Goal: Task Accomplishment & Management: Complete application form

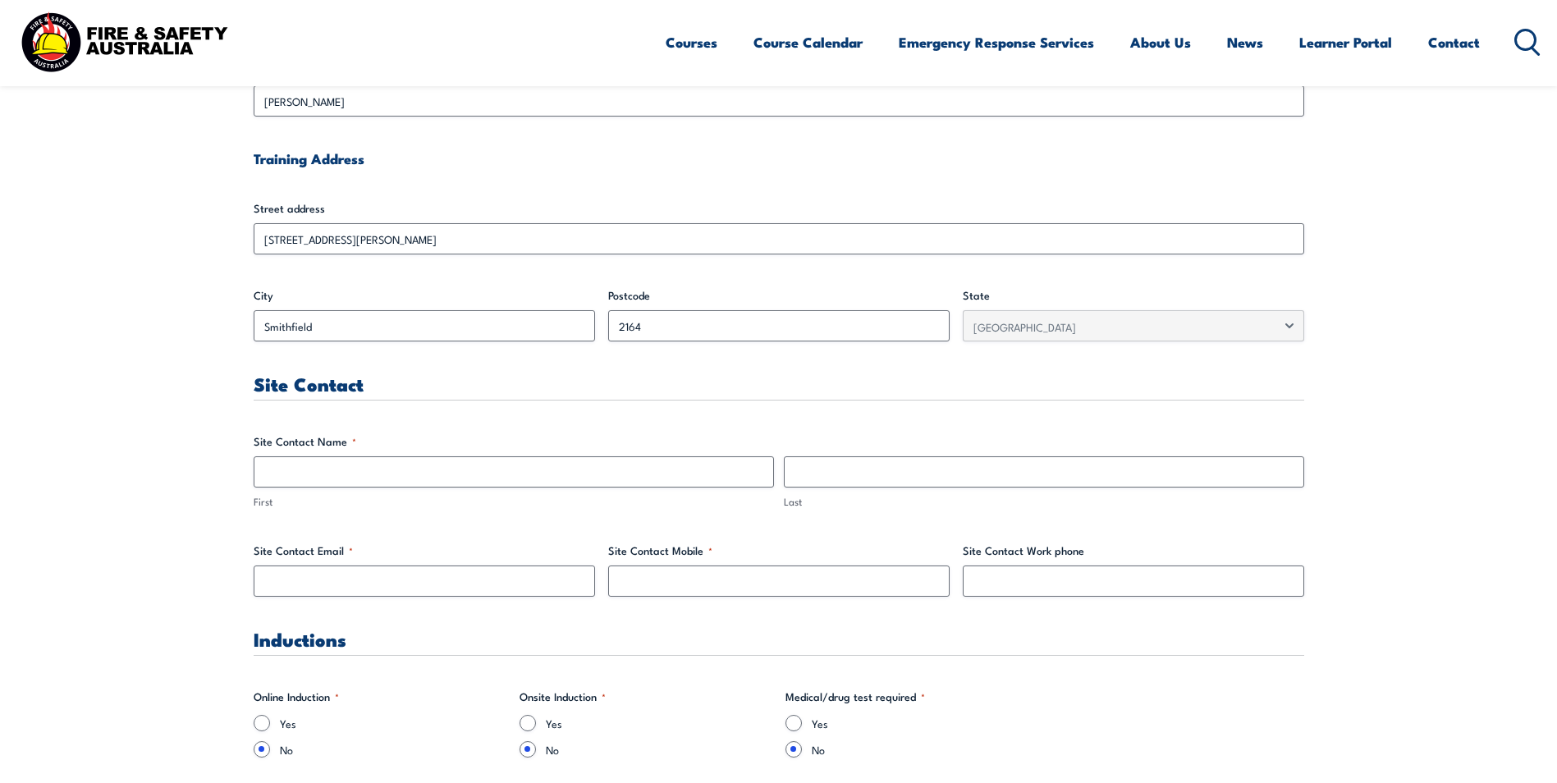
scroll to position [574, 0]
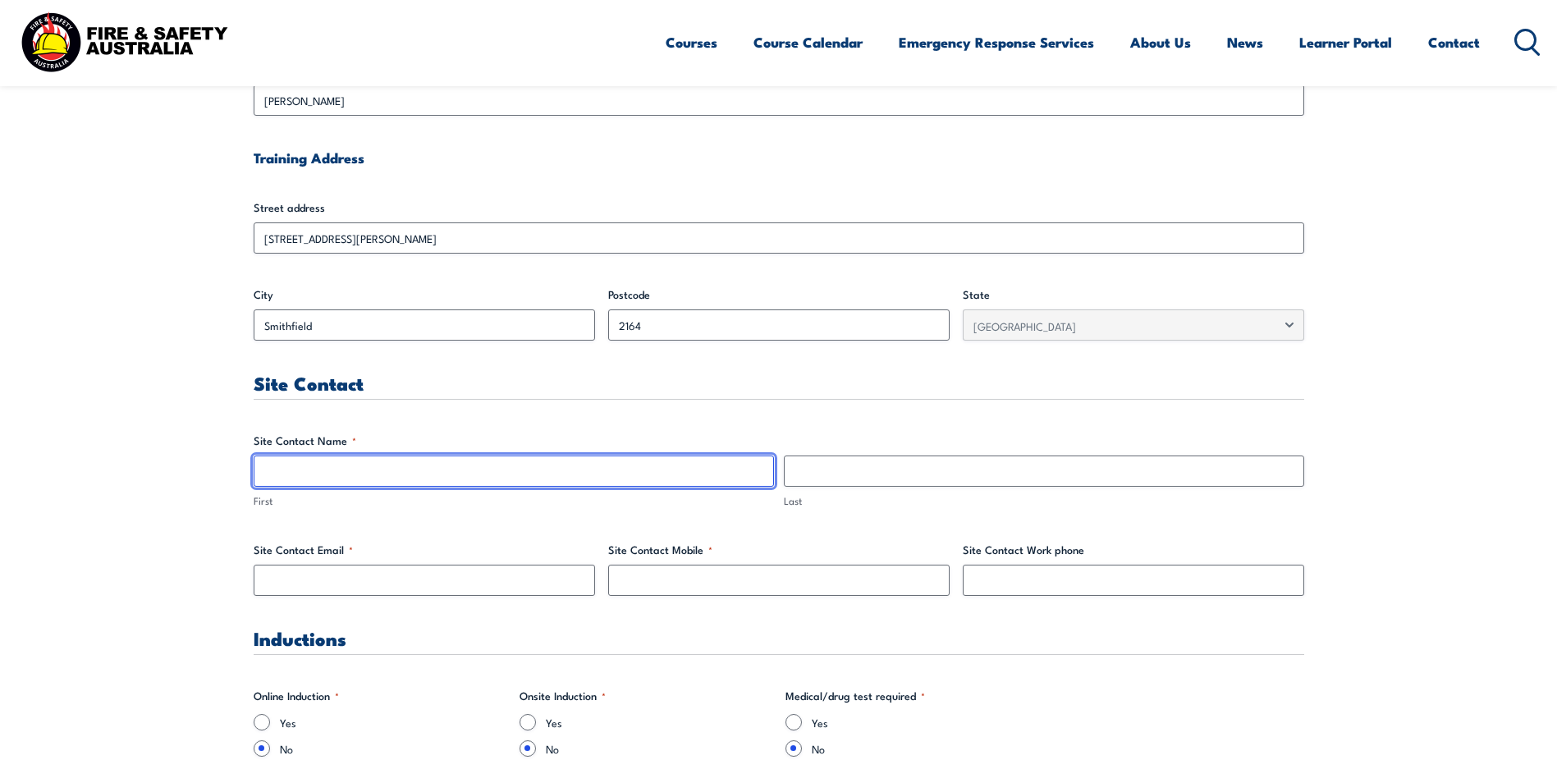
click at [395, 475] on input "First" at bounding box center [514, 470] width 520 height 31
type input "Leeda"
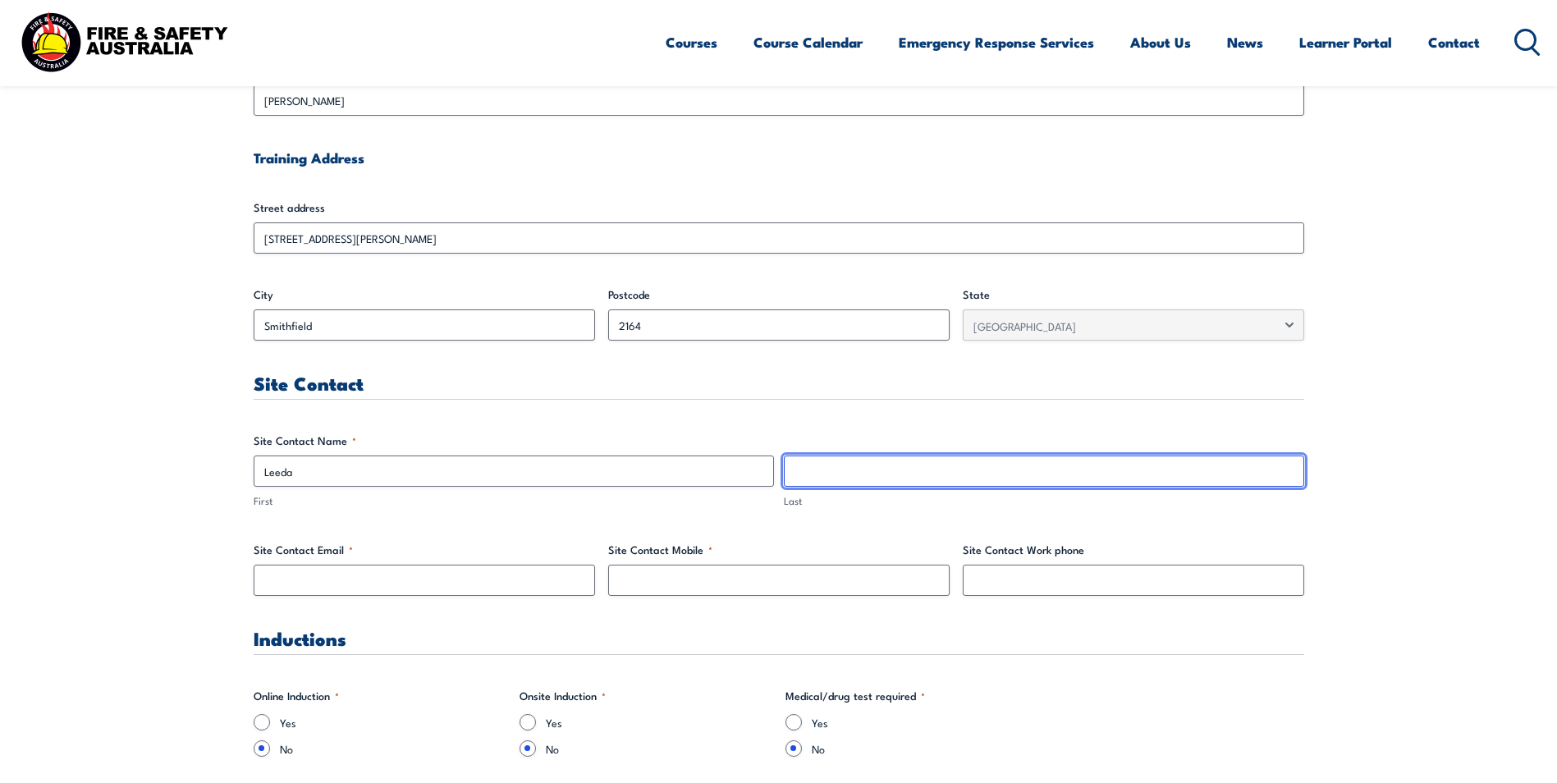
click at [908, 478] on input "Last" at bounding box center [1044, 470] width 520 height 31
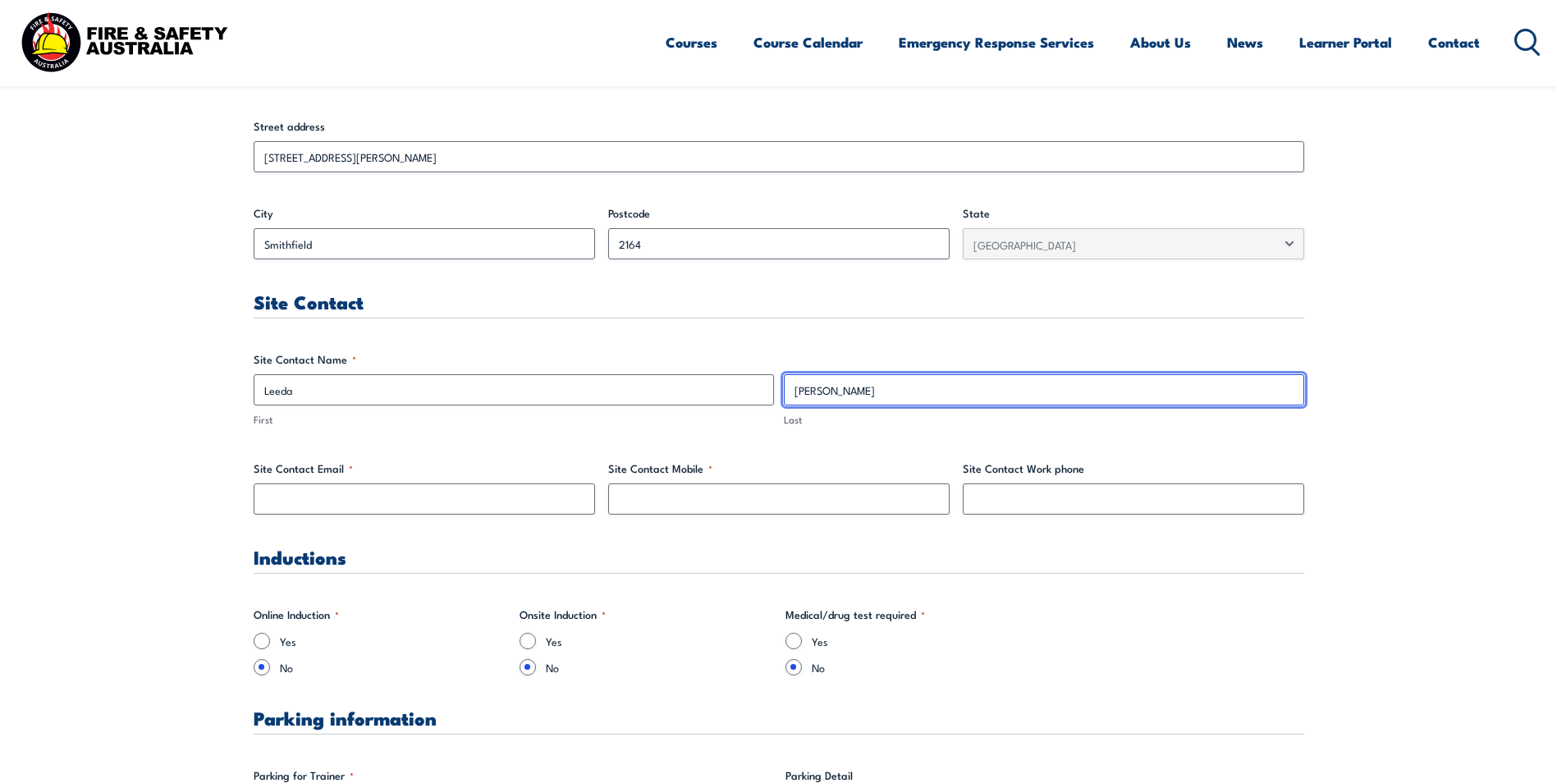
scroll to position [656, 0]
type input "[PERSON_NAME]"
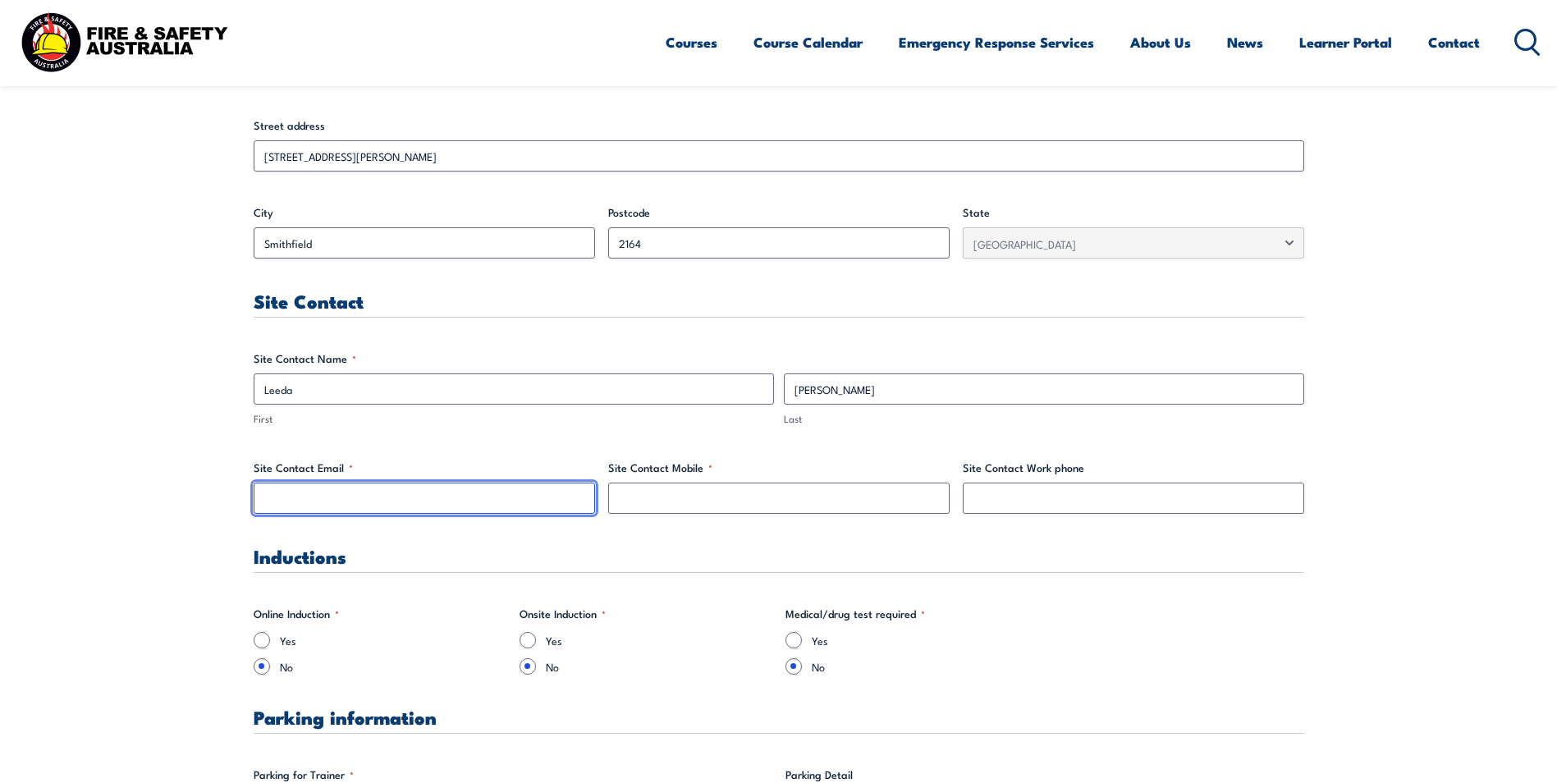
click at [400, 500] on input "Site Contact Email *" at bounding box center [424, 497] width 341 height 31
type input "l"
type input "e"
type input "[EMAIL_ADDRESS][PERSON_NAME][DOMAIN_NAME]"
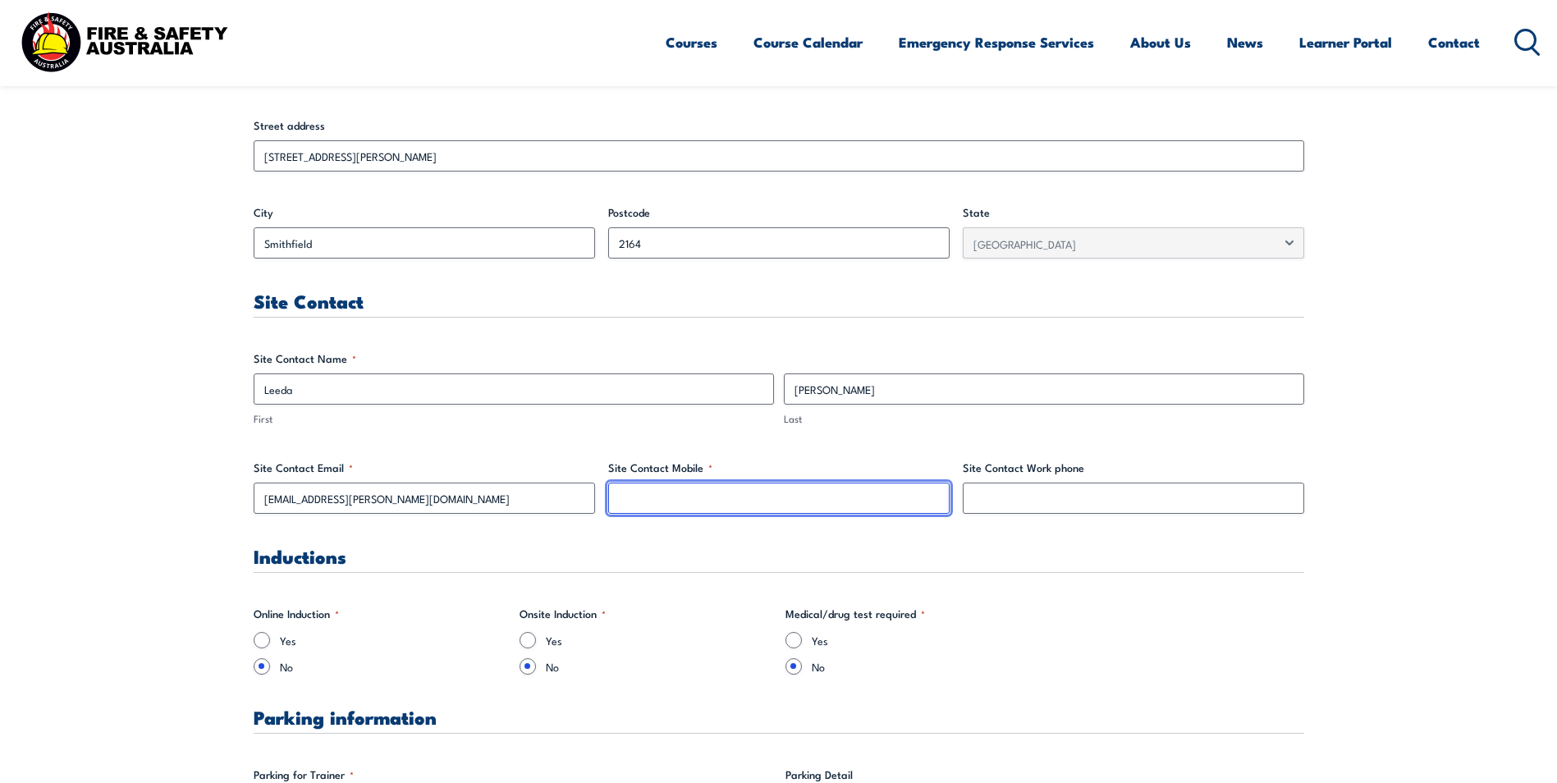
click at [702, 501] on input "Site Contact Mobile *" at bounding box center [778, 497] width 341 height 31
type input "0"
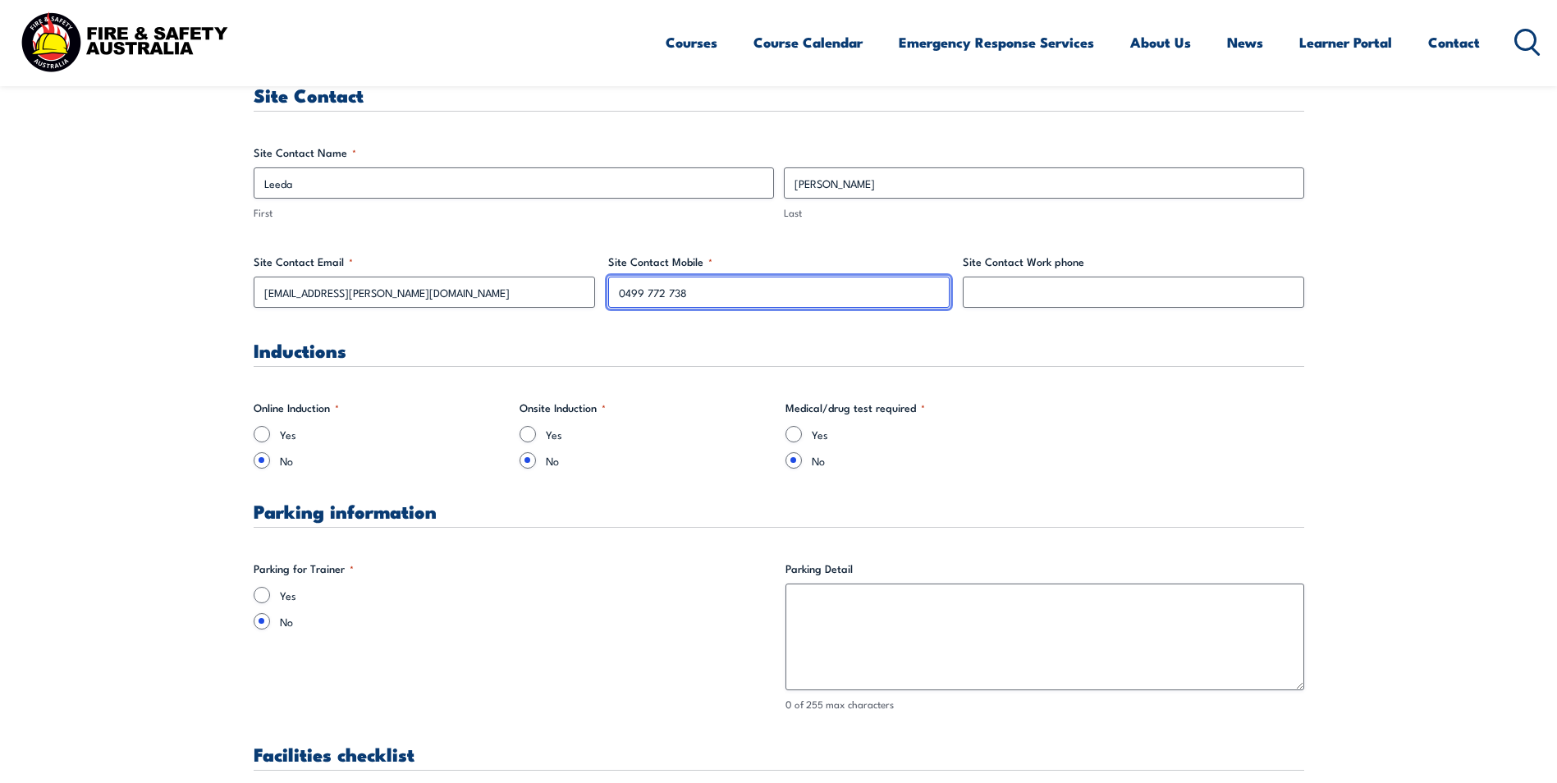
scroll to position [903, 0]
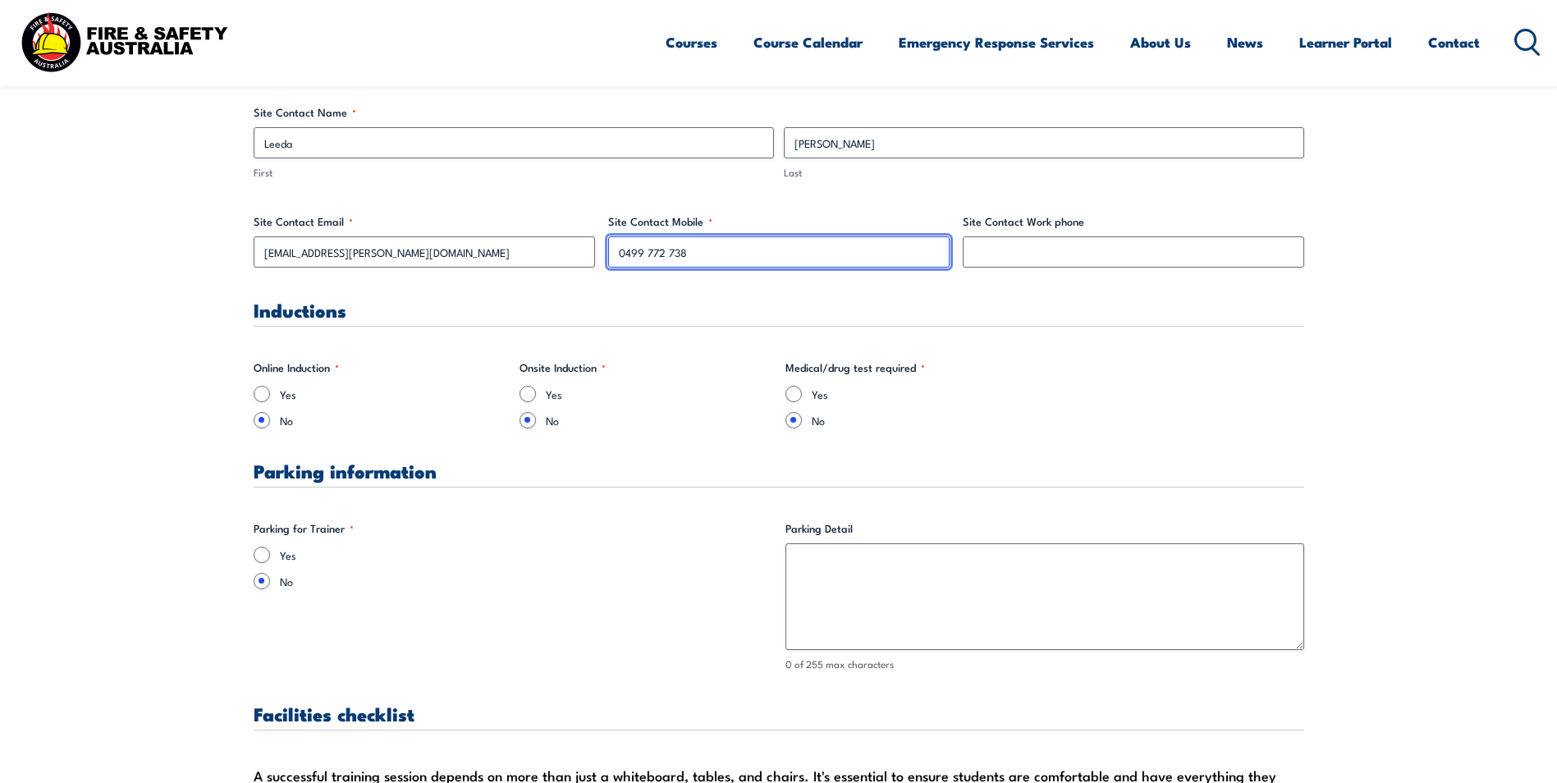
type input "0499 772 738"
click at [530, 393] on input "Yes" at bounding box center [527, 394] width 16 height 16
radio input "true"
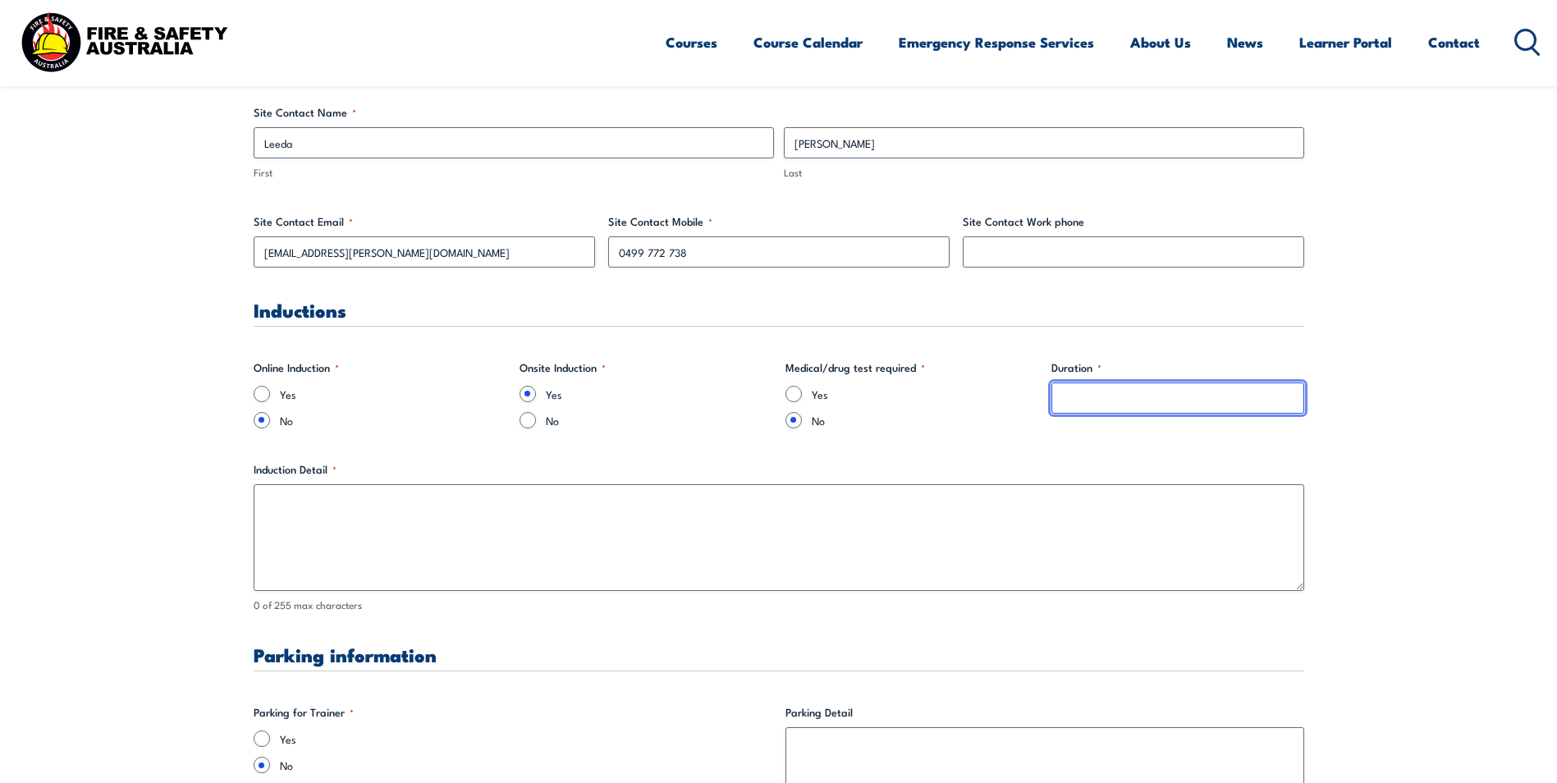
click at [1166, 391] on input "Duration *" at bounding box center [1177, 397] width 253 height 31
type input "5 mins"
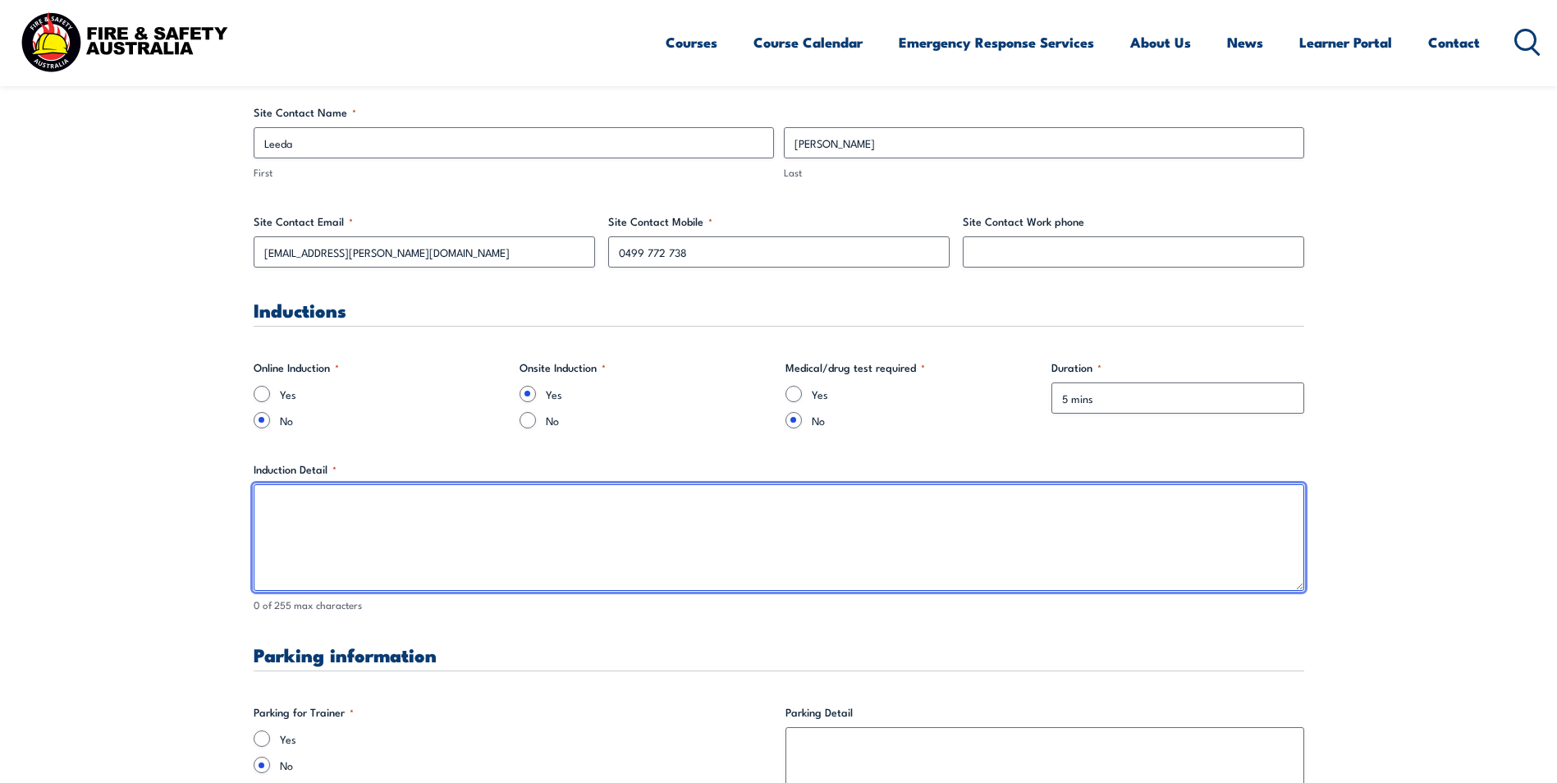
click at [386, 522] on textarea "Induction Detail *" at bounding box center [779, 537] width 1050 height 107
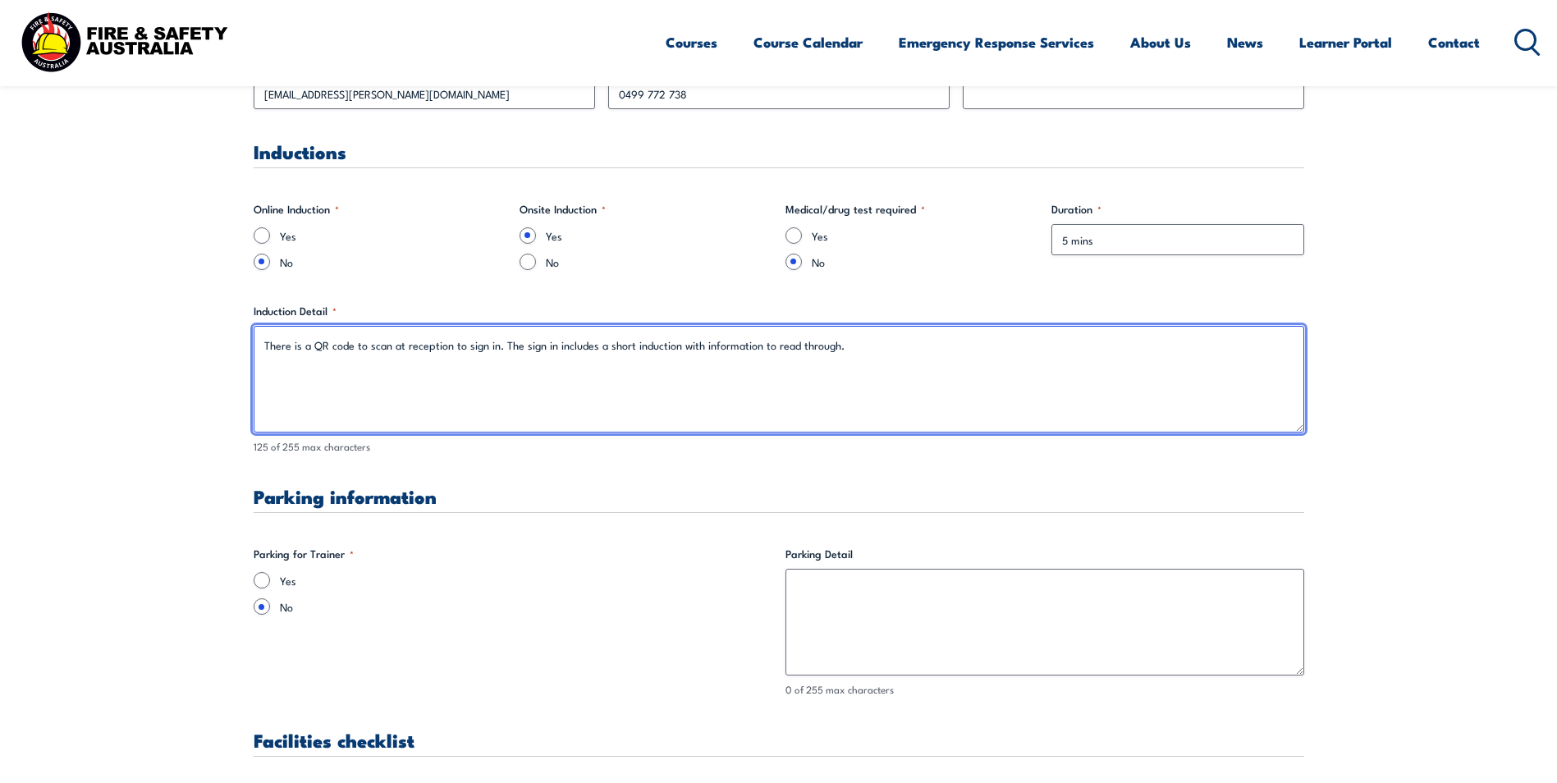
scroll to position [1149, 0]
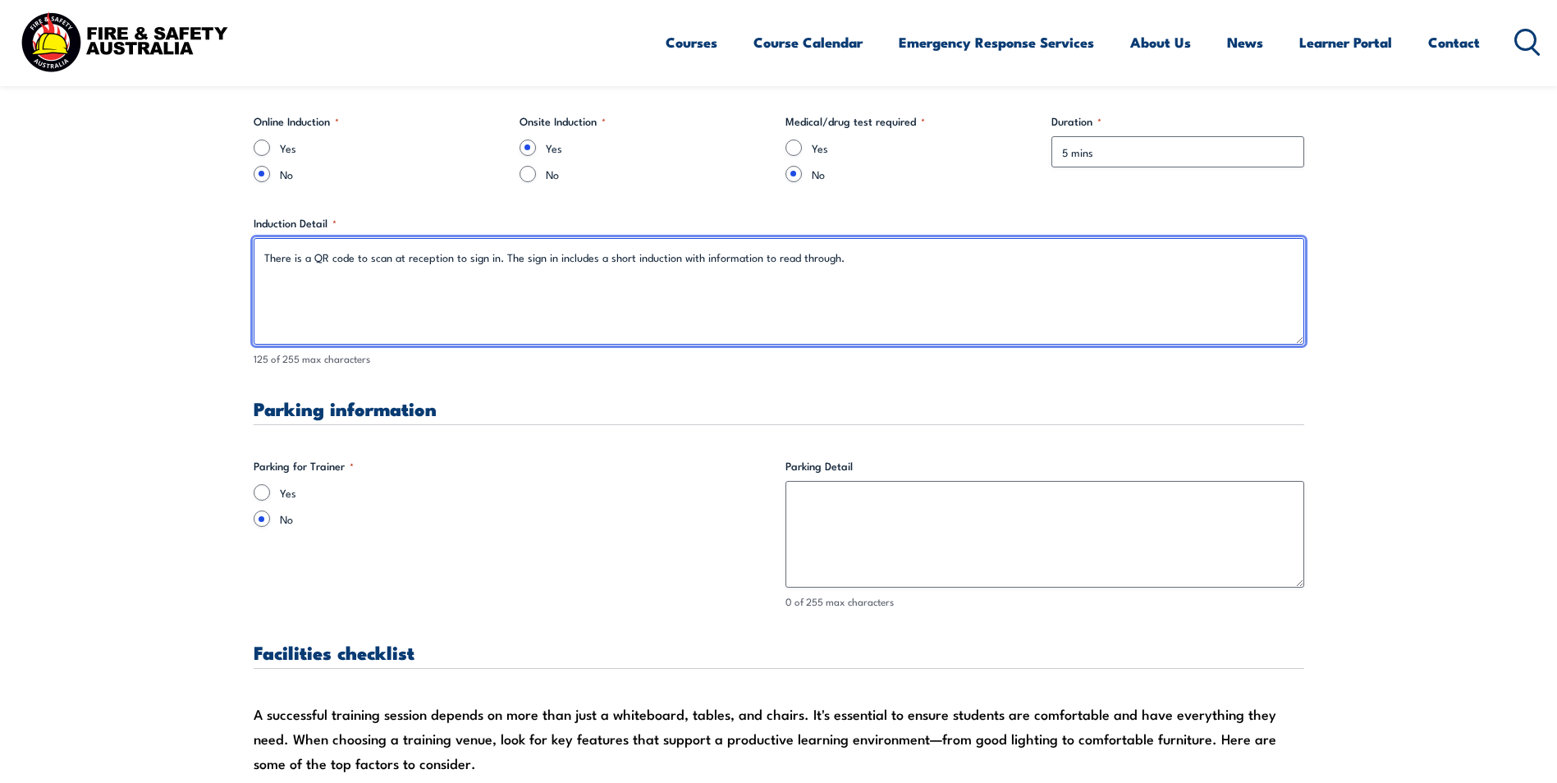
type textarea "There is a QR code to scan at reception to sign in. The sign in includes a shor…"
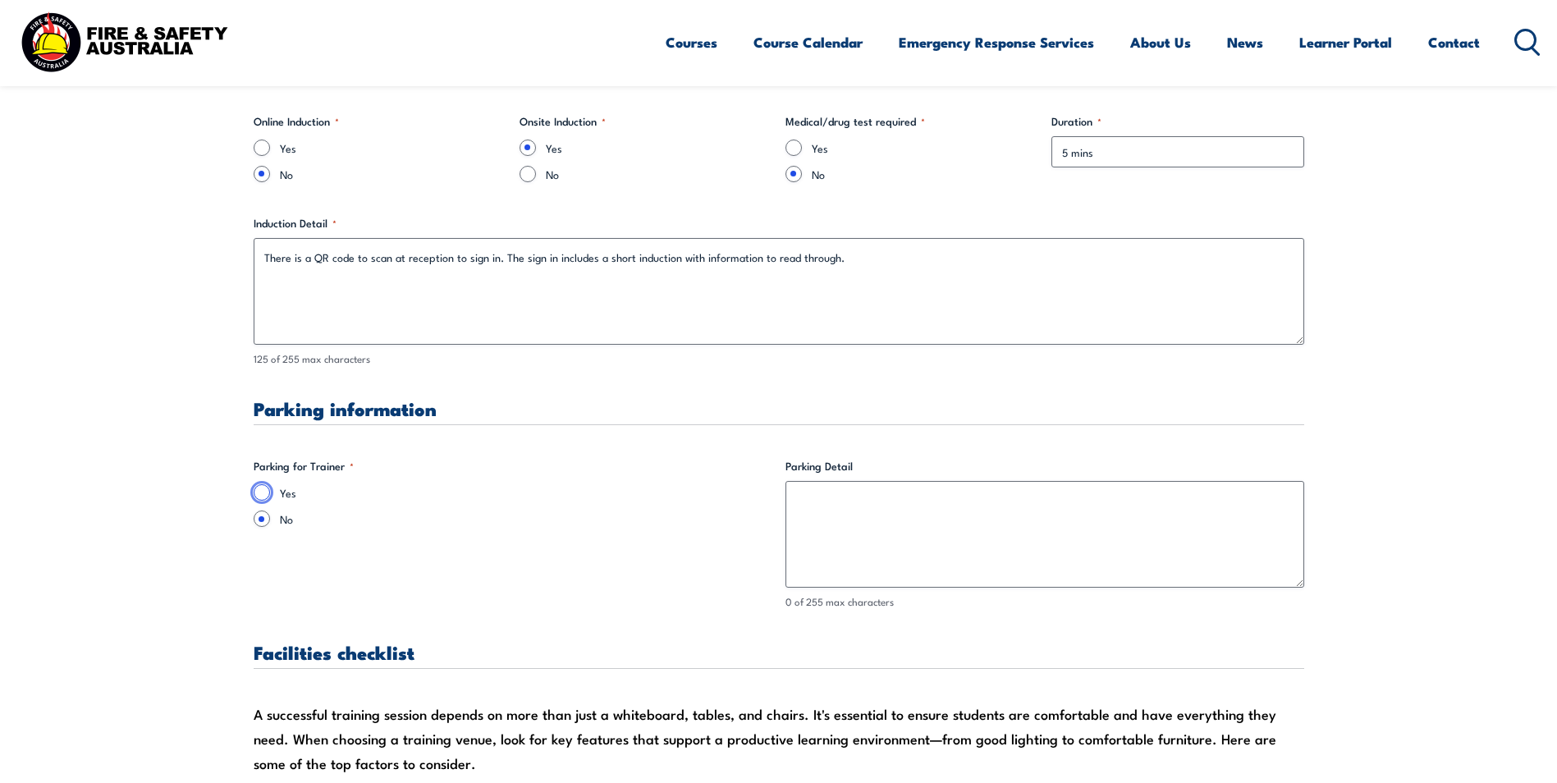
click at [259, 494] on input "Yes" at bounding box center [262, 492] width 16 height 16
radio input "true"
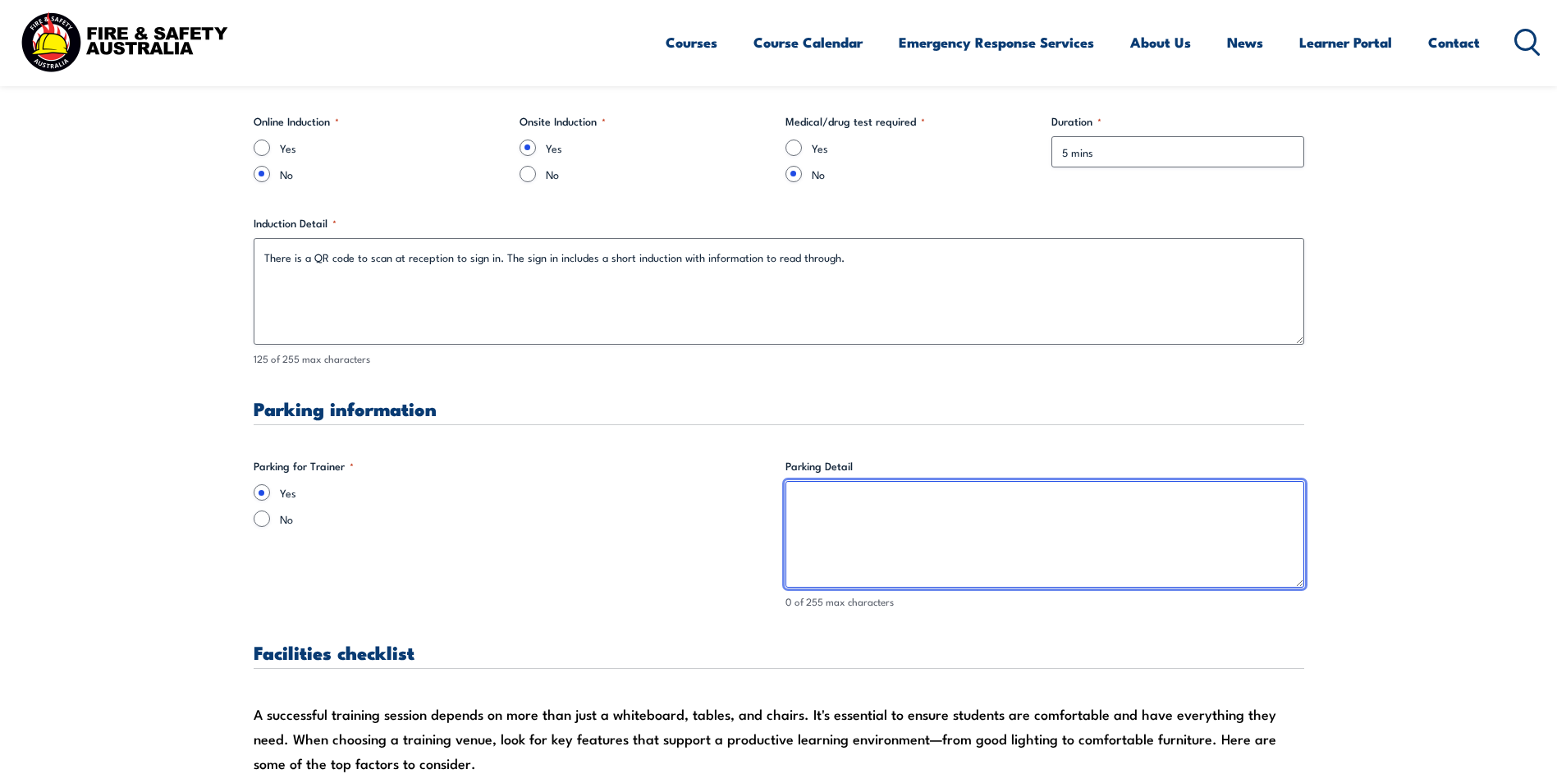
click at [896, 500] on textarea "Parking Detail" at bounding box center [1044, 534] width 519 height 107
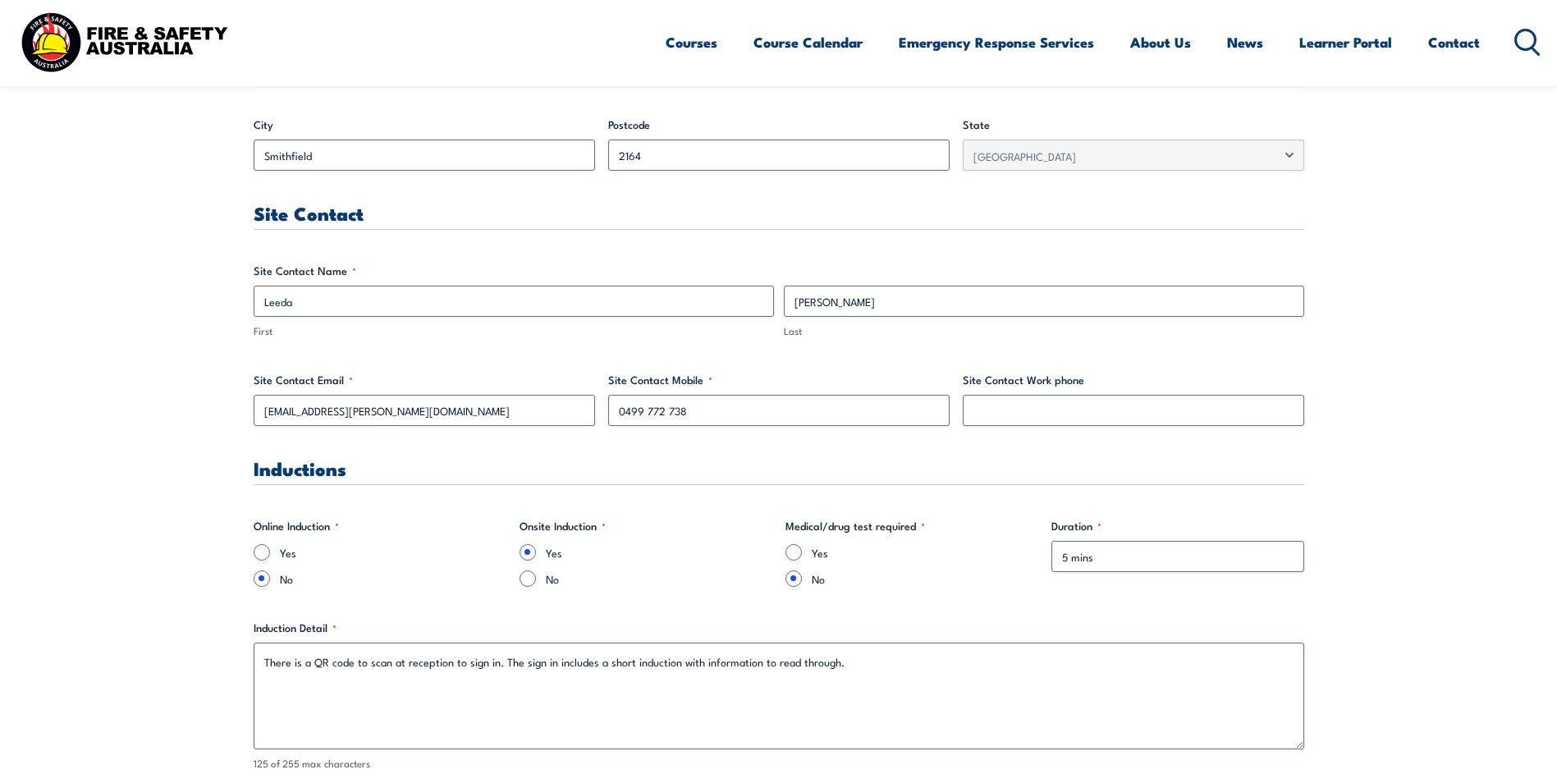
scroll to position [738, 0]
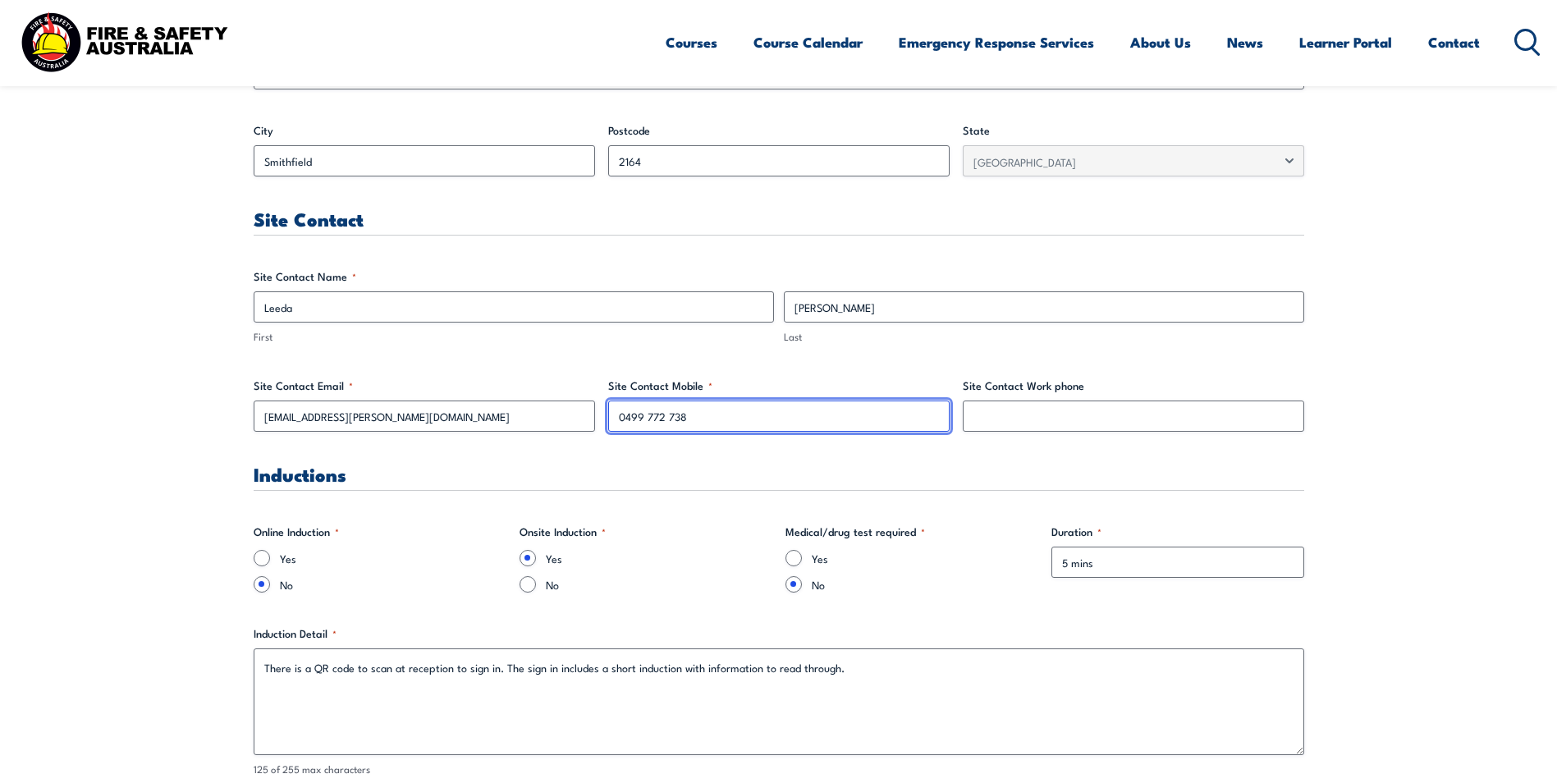
drag, startPoint x: 700, startPoint y: 419, endPoint x: 604, endPoint y: 419, distance: 96.0
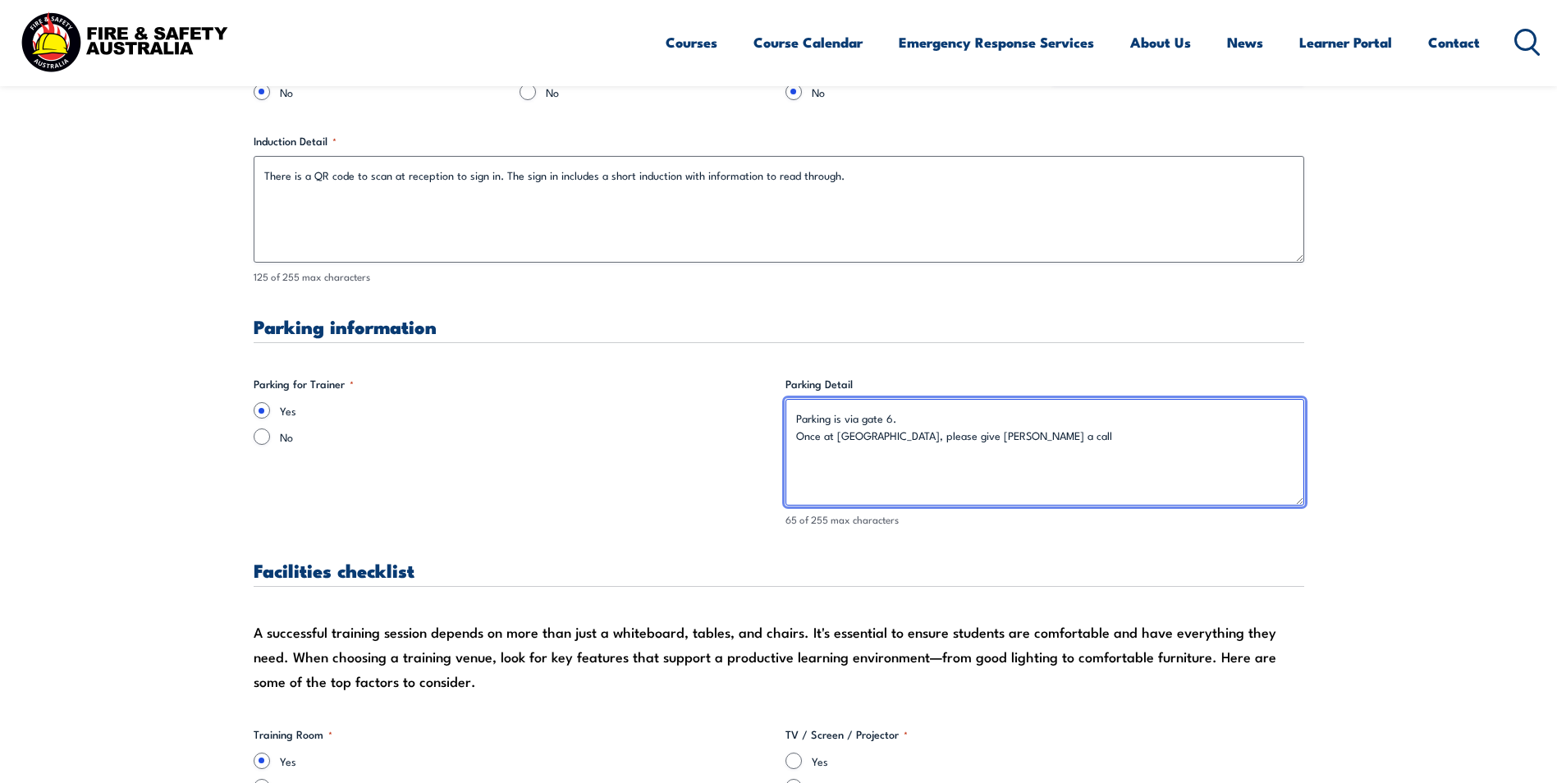
click at [999, 444] on textarea "Parking is via gate 6. Once at [GEOGRAPHIC_DATA], please give [PERSON_NAME] a c…" at bounding box center [1044, 452] width 519 height 107
paste textarea "0499 772 738"
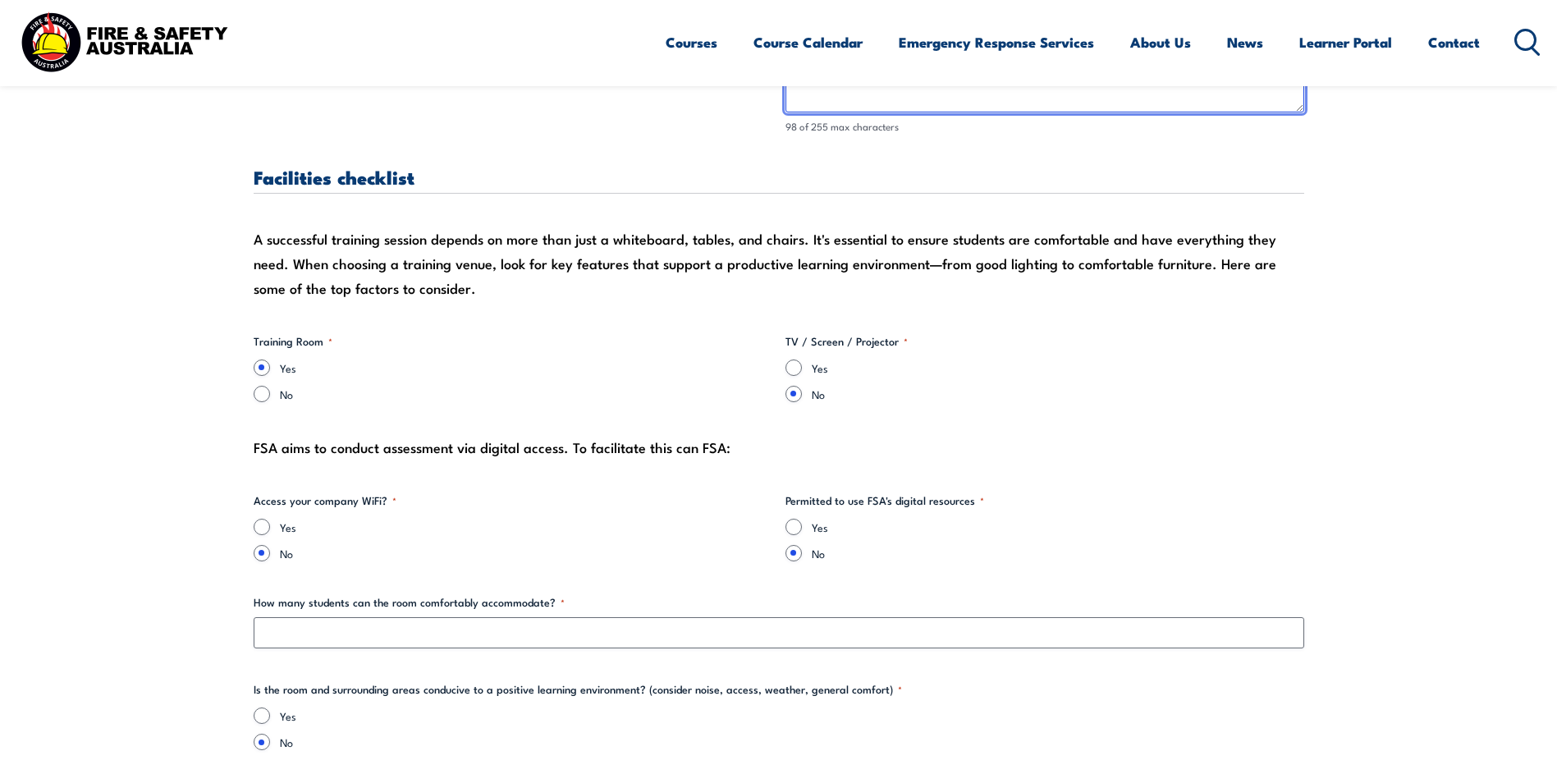
scroll to position [1641, 0]
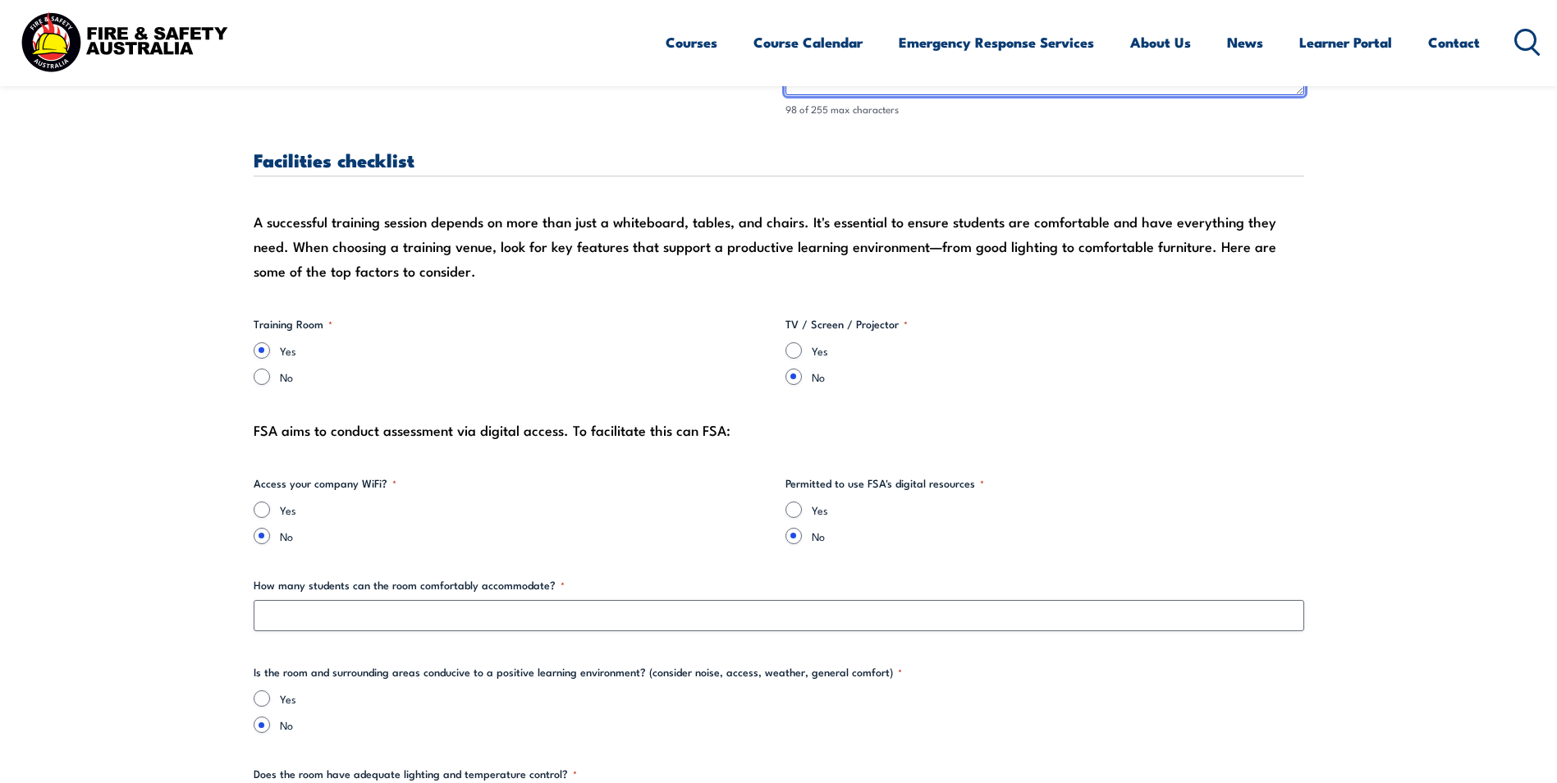
type textarea "Parking is via gate 6. Once at [GEOGRAPHIC_DATA], please give [PERSON_NAME] a c…"
click at [793, 353] on input "Yes" at bounding box center [793, 350] width 16 height 16
radio input "true"
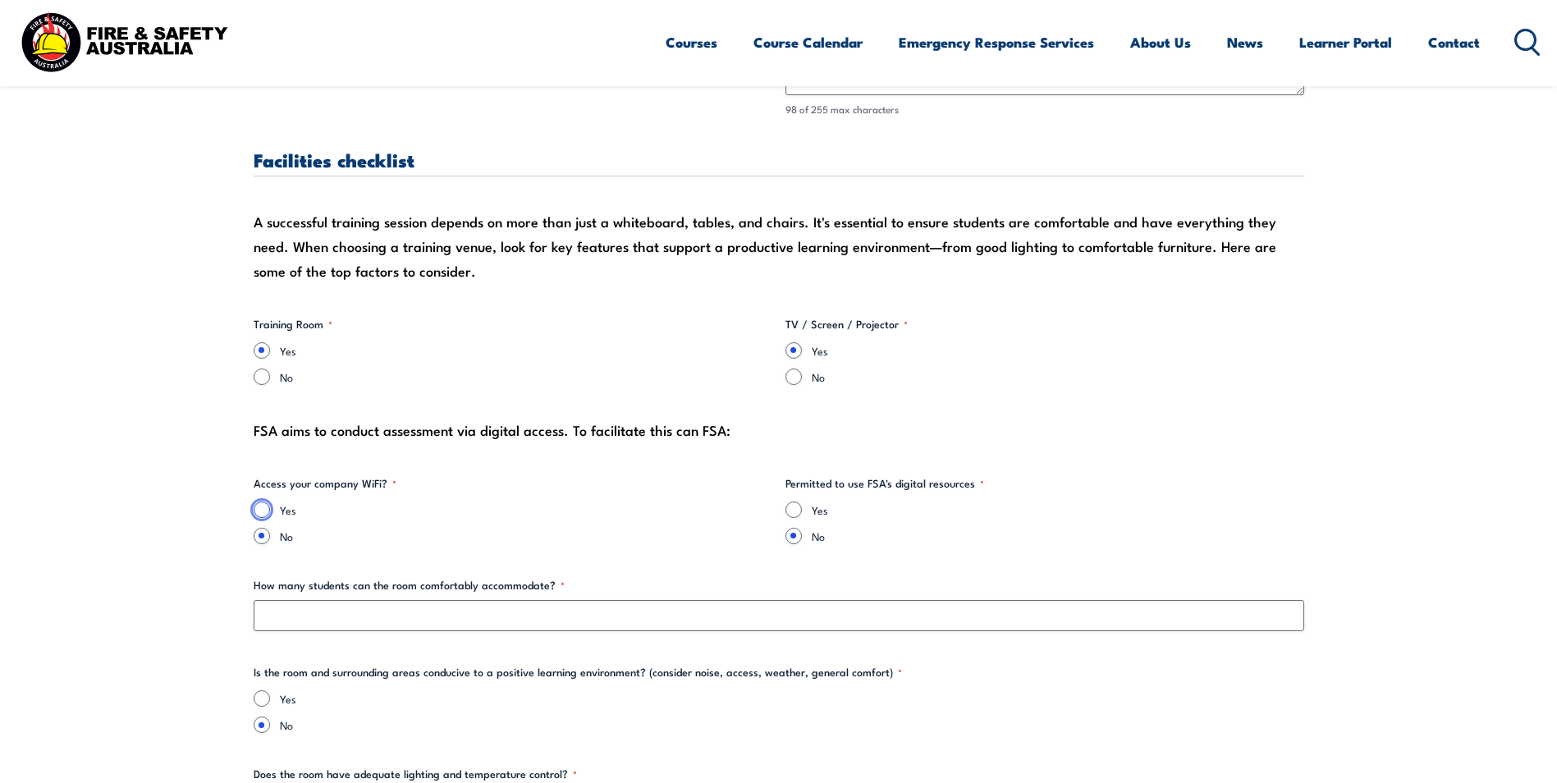
click at [261, 511] on input "Yes" at bounding box center [262, 509] width 16 height 16
radio input "true"
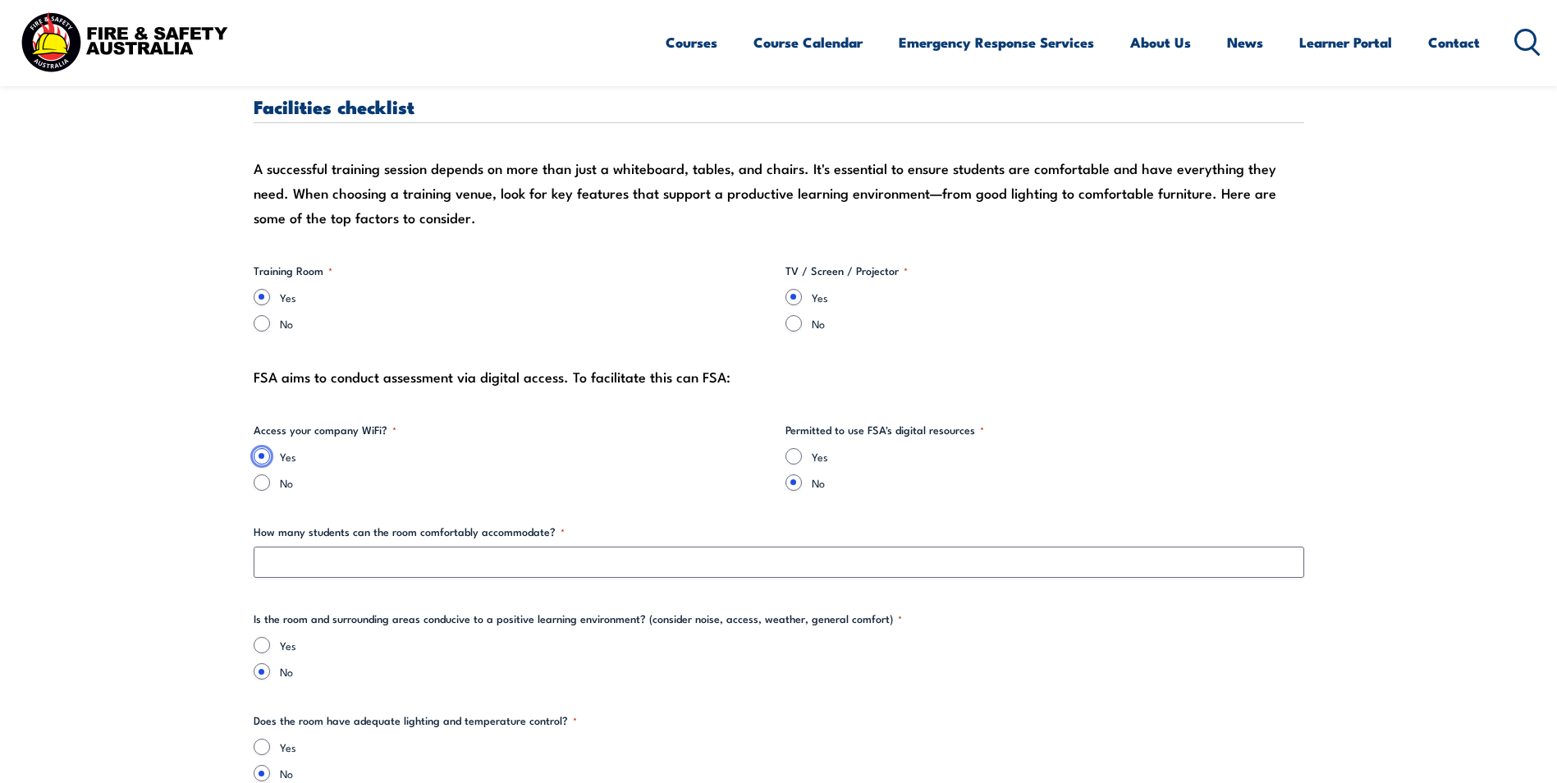
scroll to position [1723, 0]
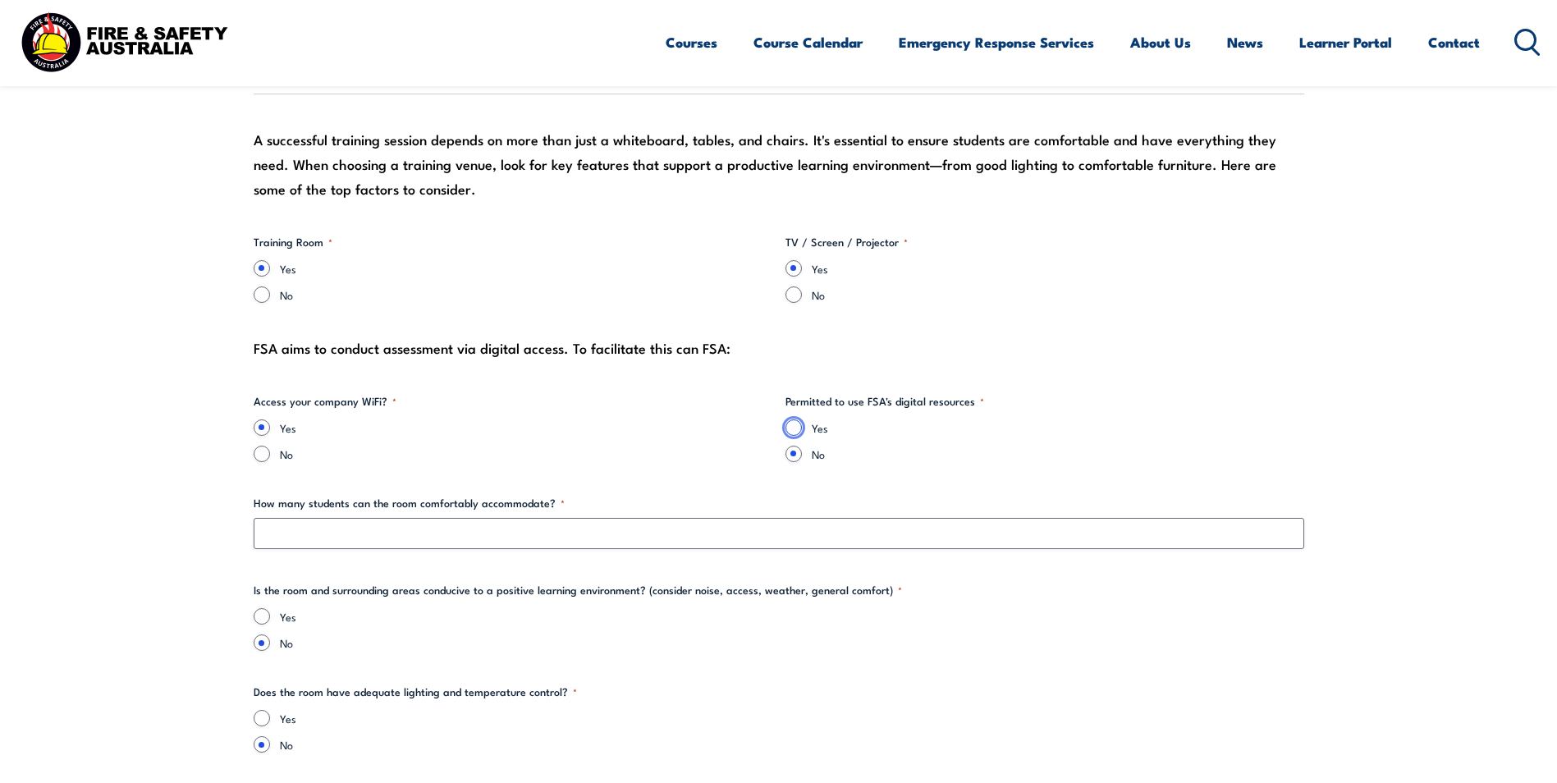
click at [792, 429] on input "Yes" at bounding box center [793, 427] width 16 height 16
radio input "true"
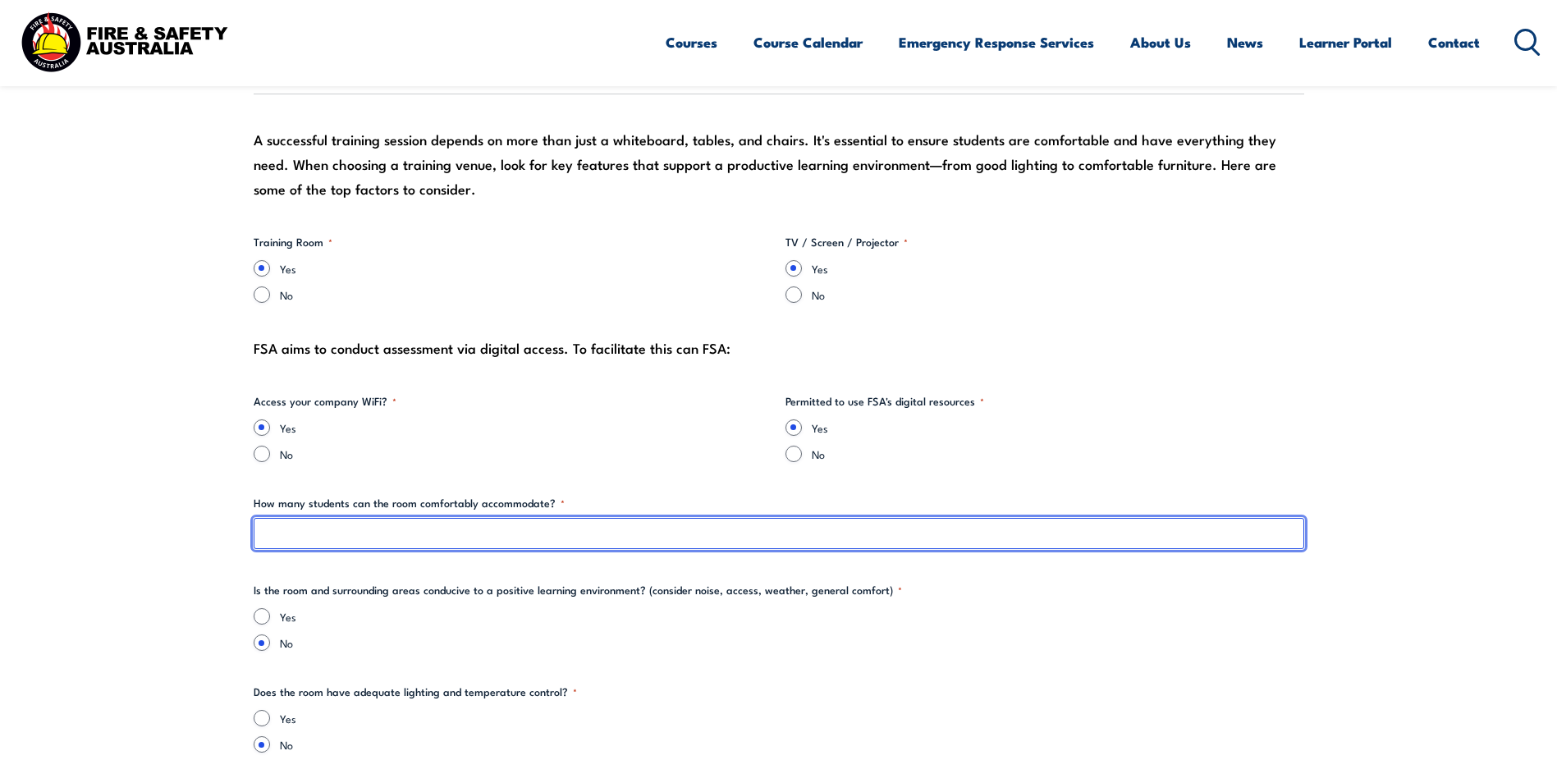
click at [359, 529] on input "How many students can the room comfortably accommodate? *" at bounding box center [779, 533] width 1050 height 31
click at [305, 536] on input "10" at bounding box center [779, 533] width 1050 height 31
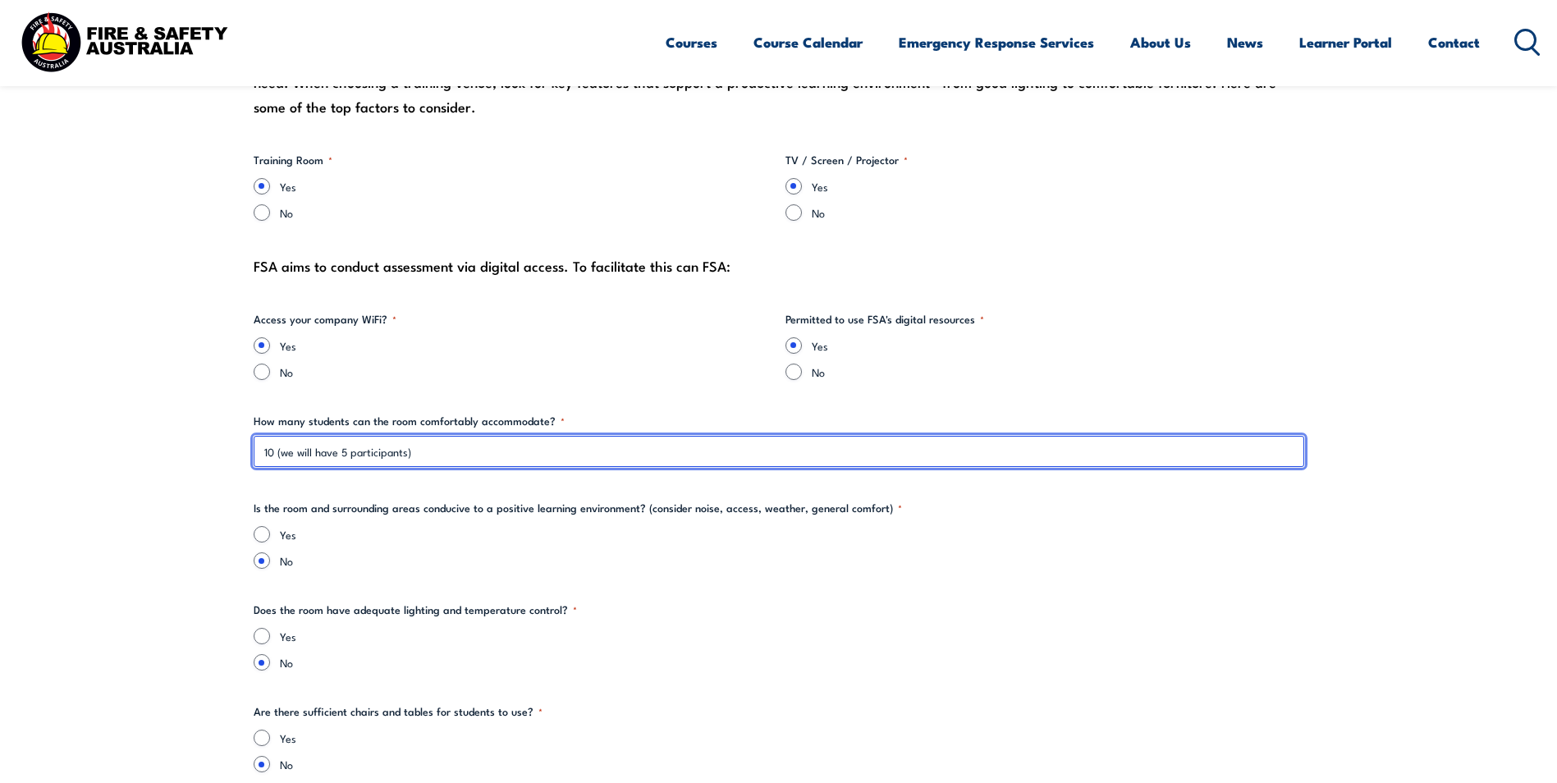
type input "10 (we will have 5 participants)"
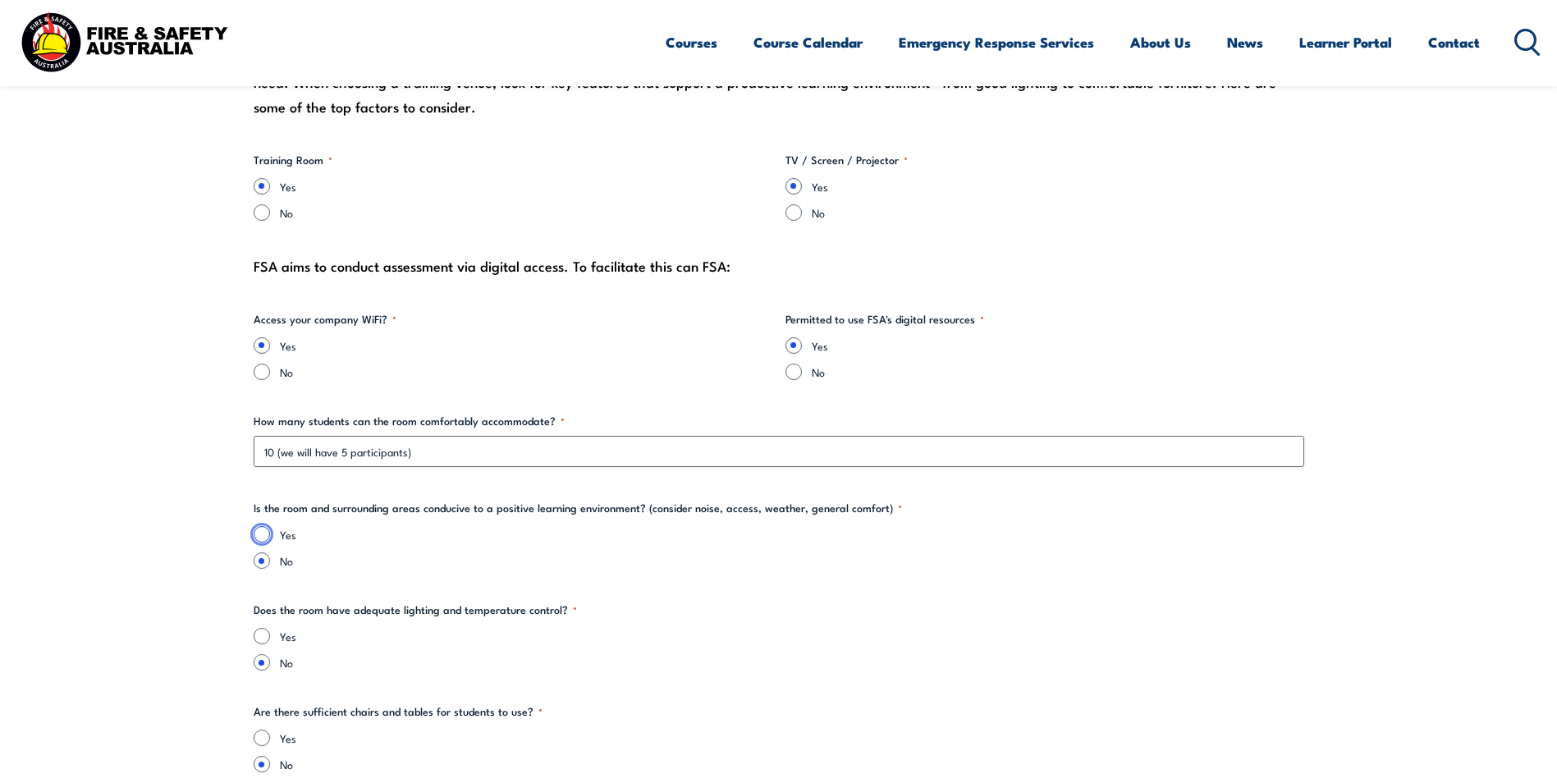
click at [263, 536] on input "Yes" at bounding box center [262, 534] width 16 height 16
radio input "true"
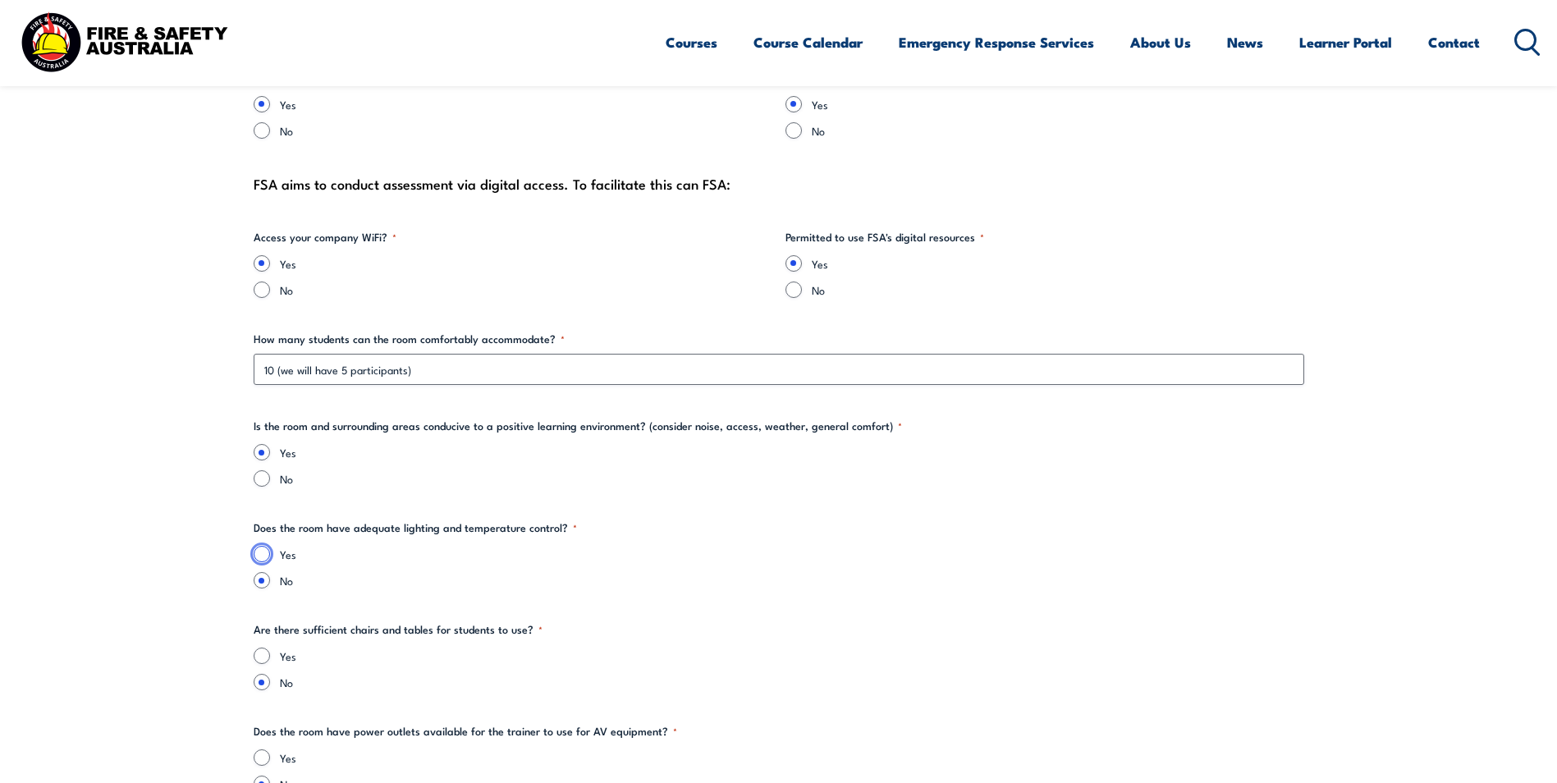
click at [269, 553] on input "Yes" at bounding box center [262, 554] width 16 height 16
radio input "true"
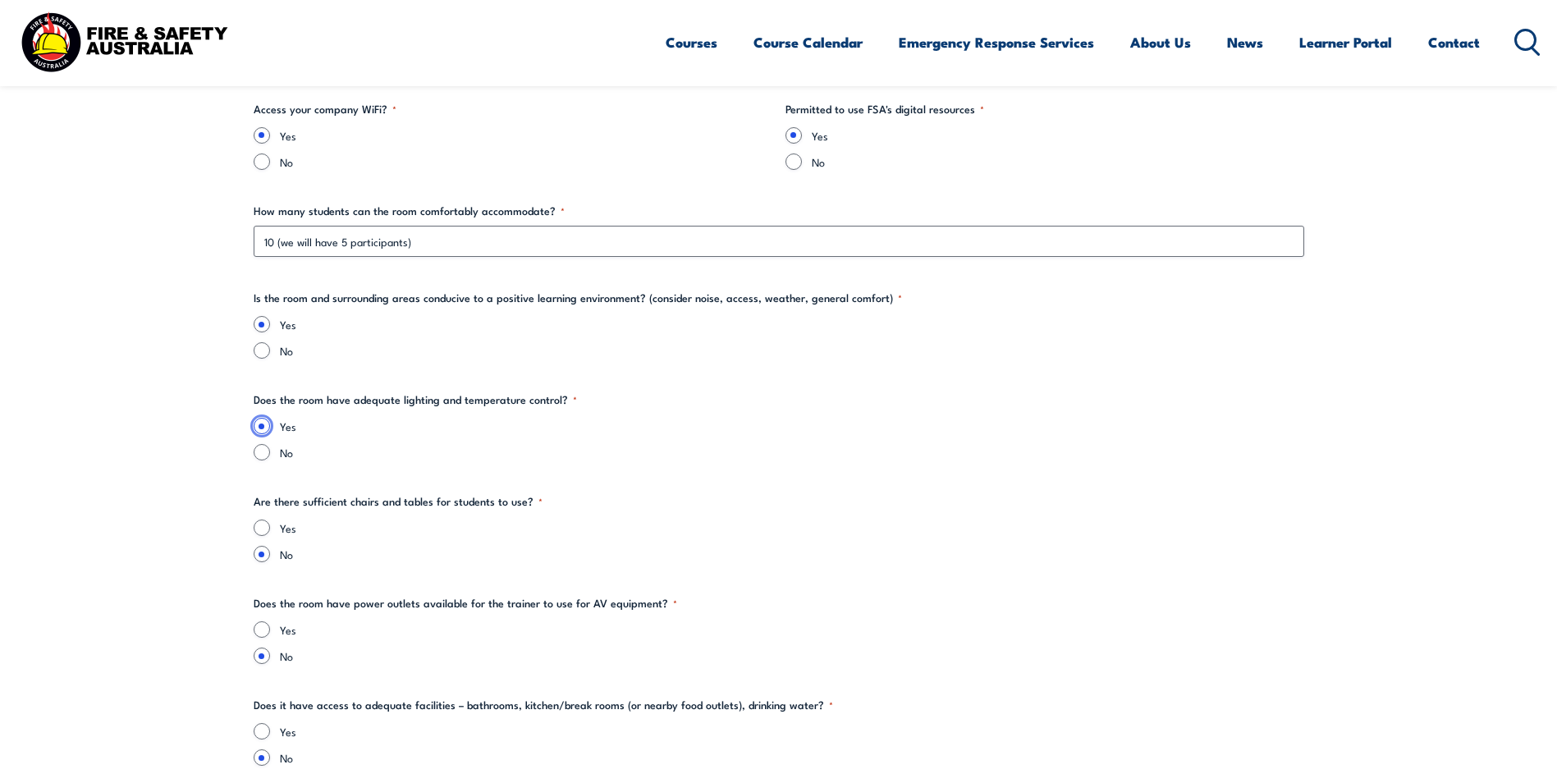
scroll to position [2051, 0]
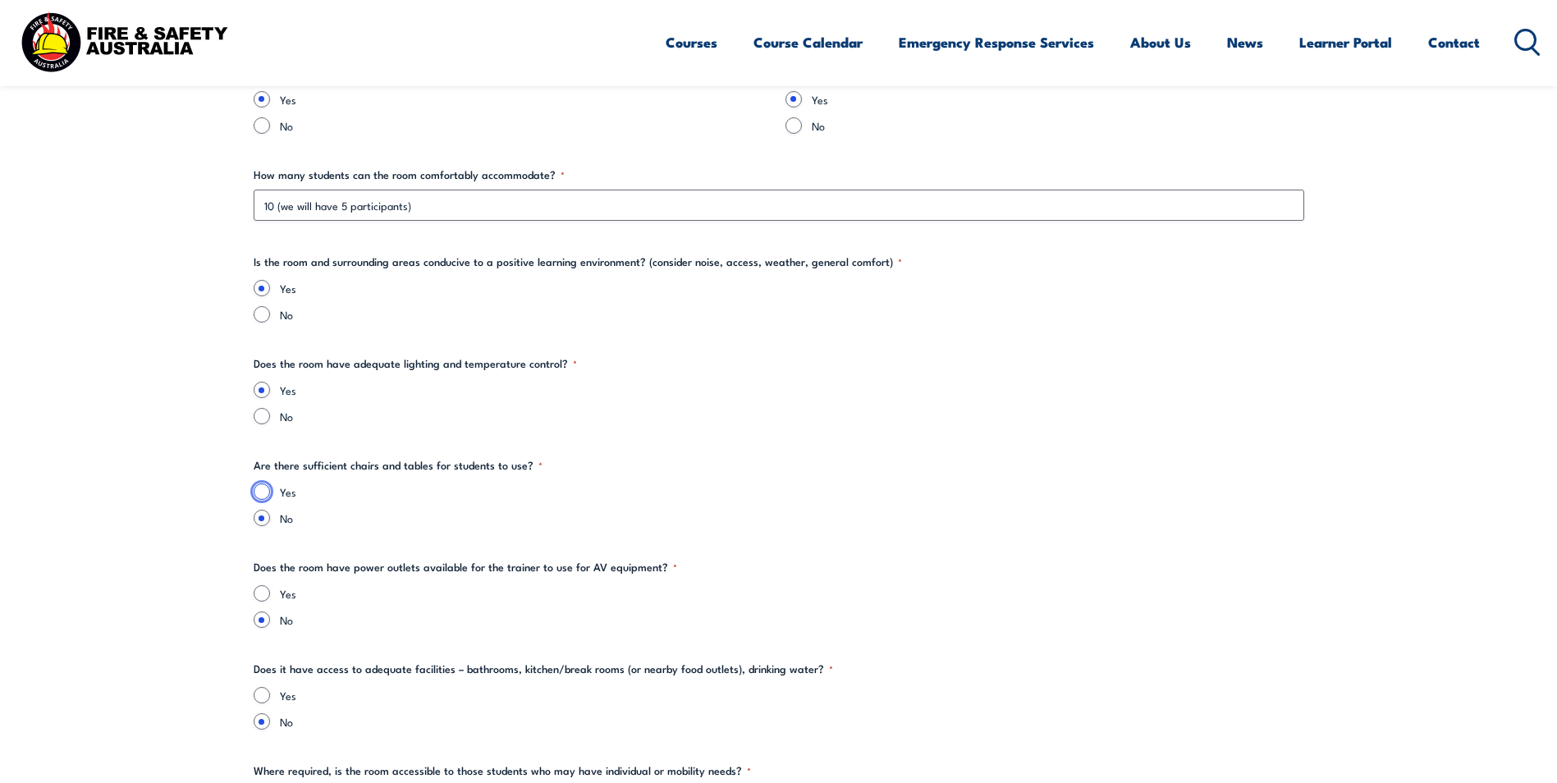
click at [260, 498] on input "Yes" at bounding box center [262, 491] width 16 height 16
radio input "true"
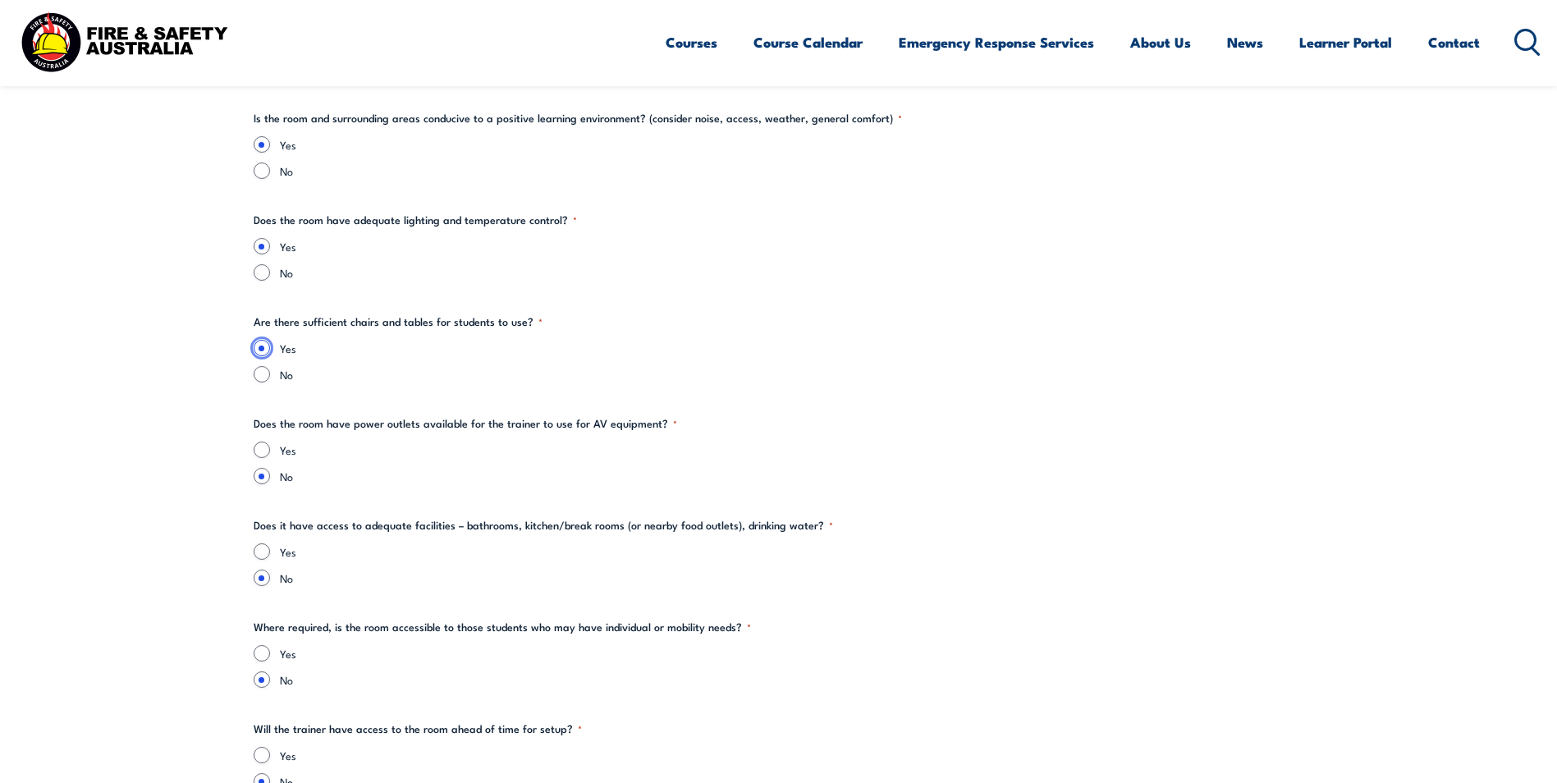
scroll to position [2215, 0]
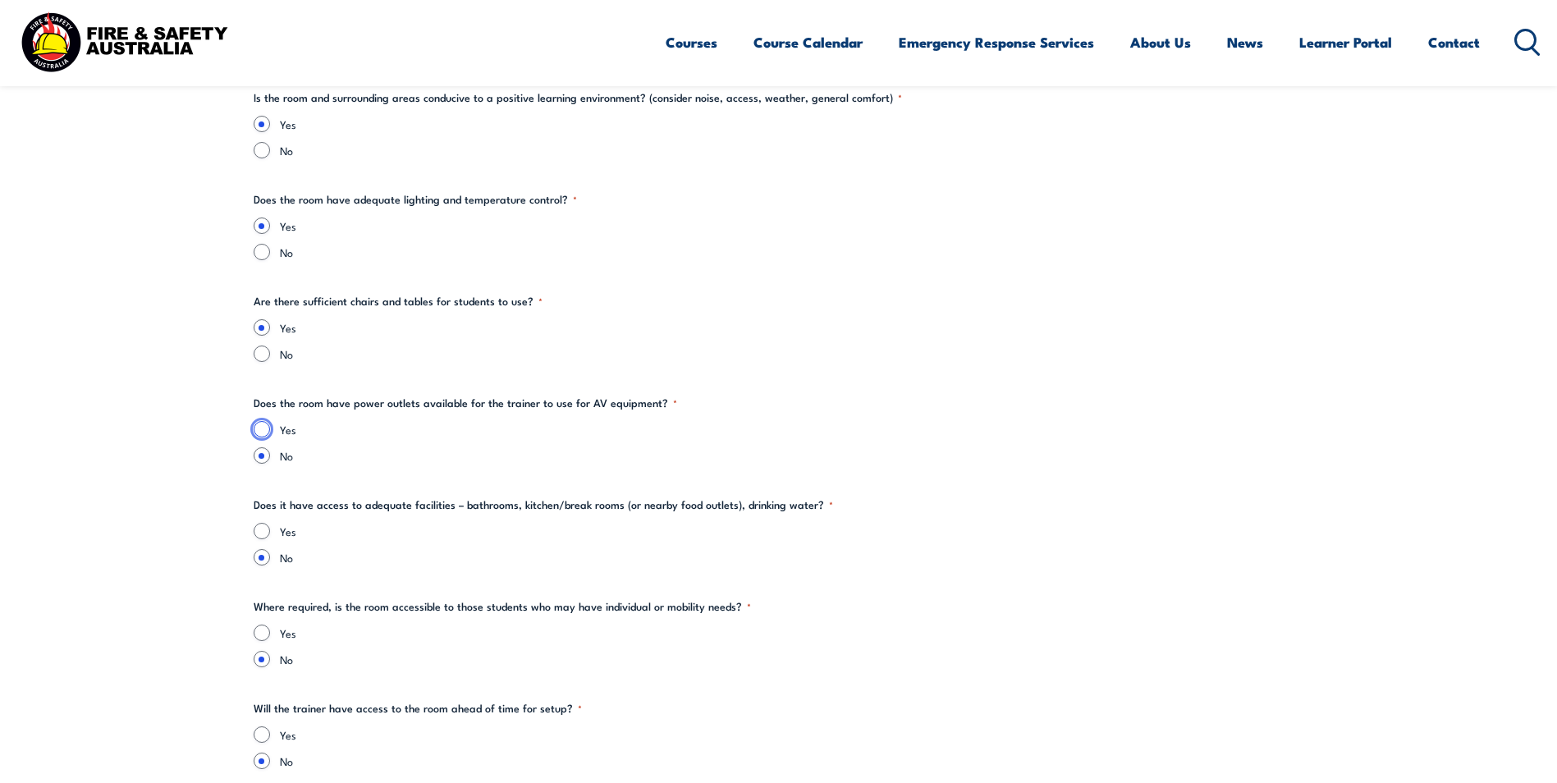
click at [263, 432] on input "Yes" at bounding box center [262, 429] width 16 height 16
radio input "true"
click at [263, 531] on input "Yes" at bounding box center [262, 531] width 16 height 16
radio input "true"
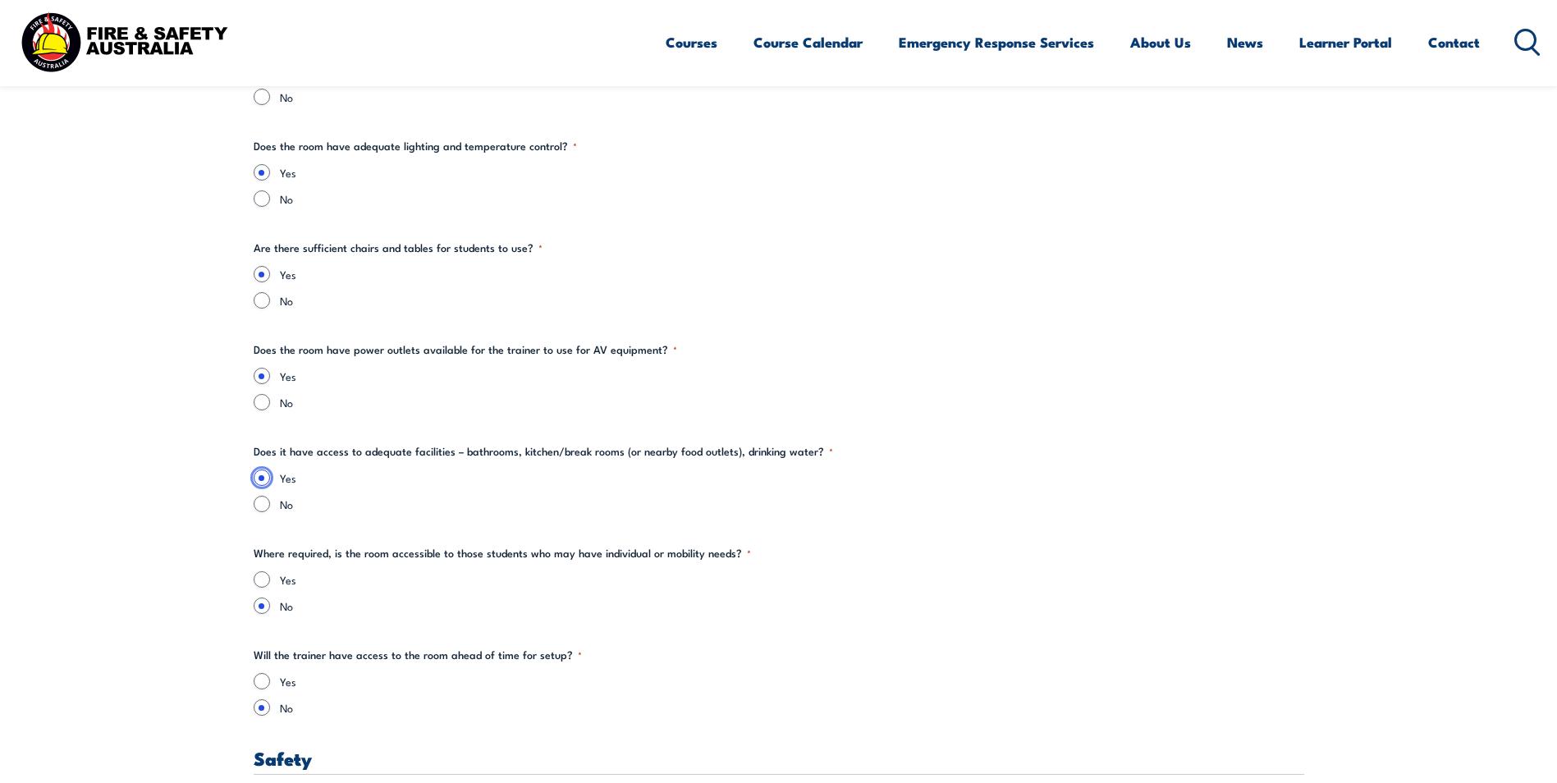
scroll to position [2297, 0]
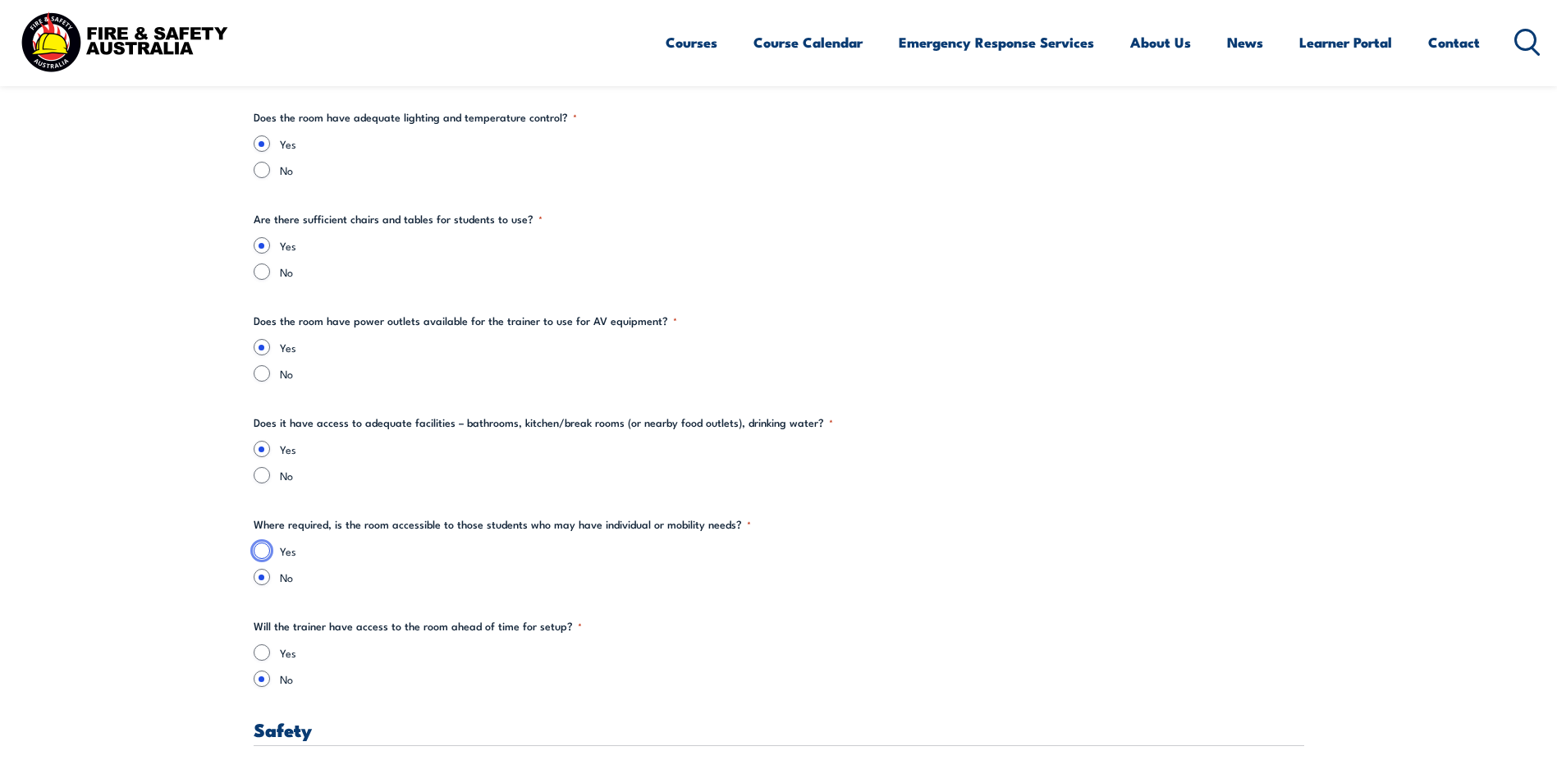
click at [261, 550] on input "Yes" at bounding box center [262, 550] width 16 height 16
radio input "true"
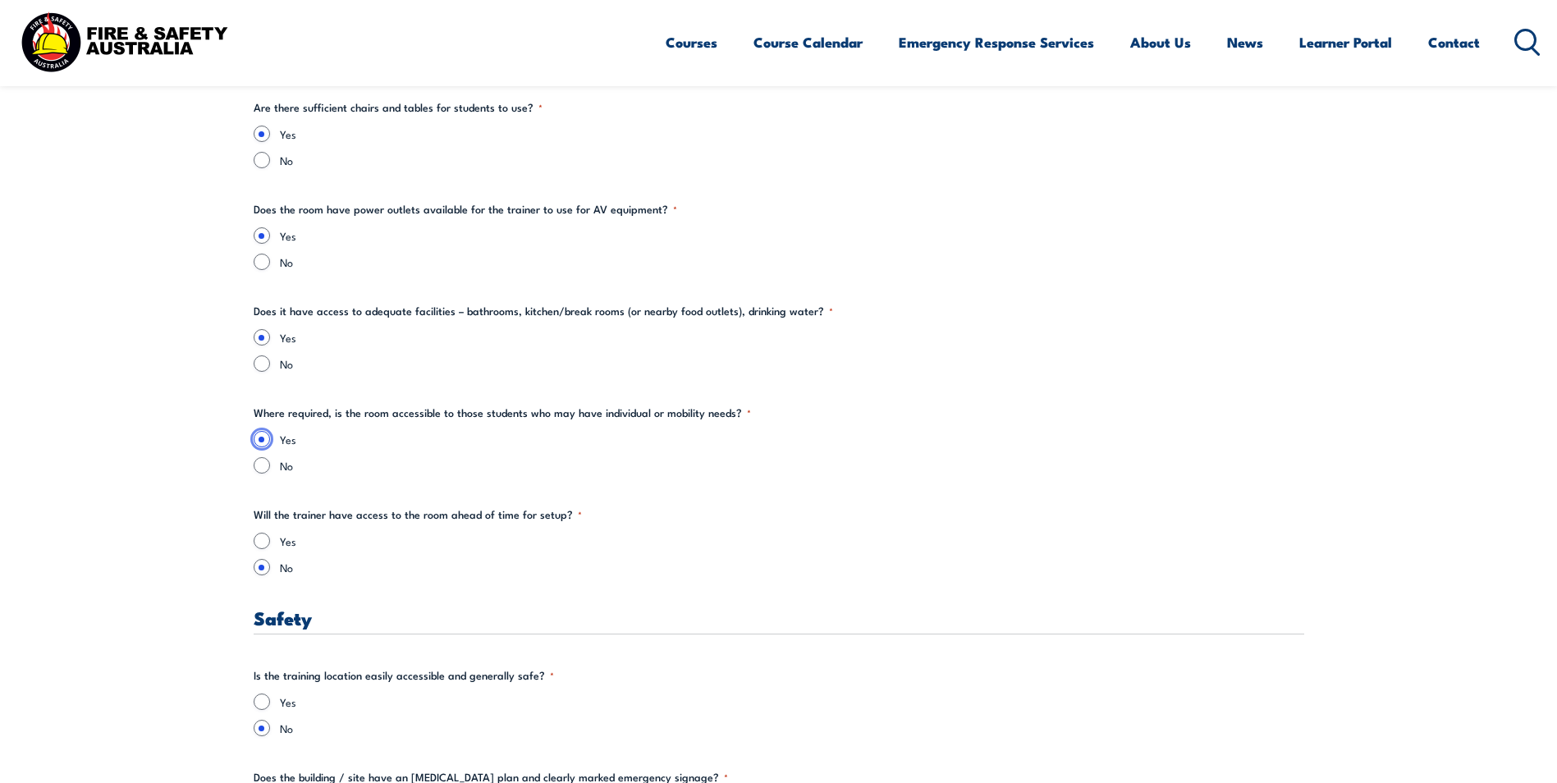
scroll to position [2462, 0]
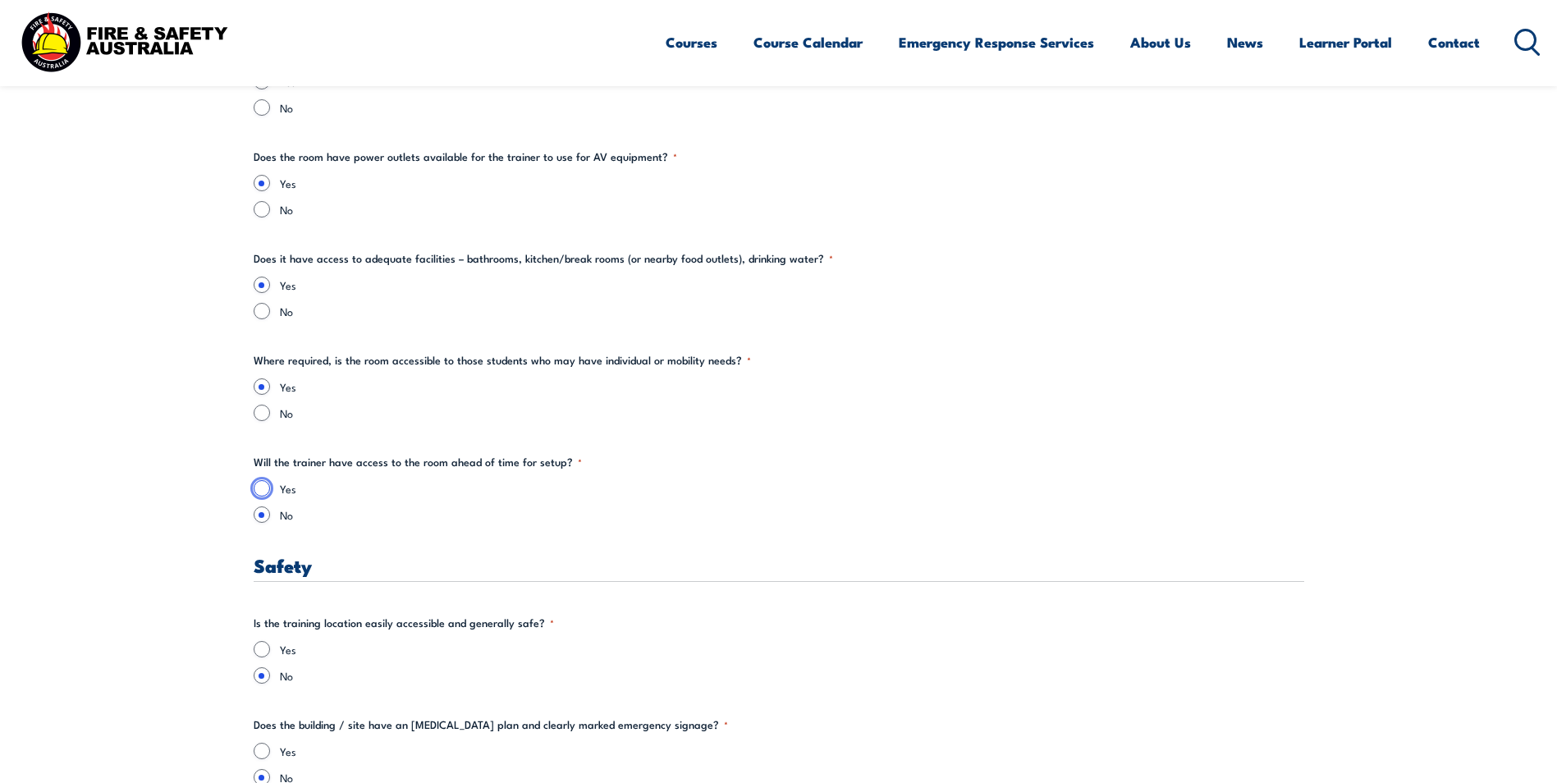
click at [267, 485] on input "Yes" at bounding box center [262, 488] width 16 height 16
radio input "true"
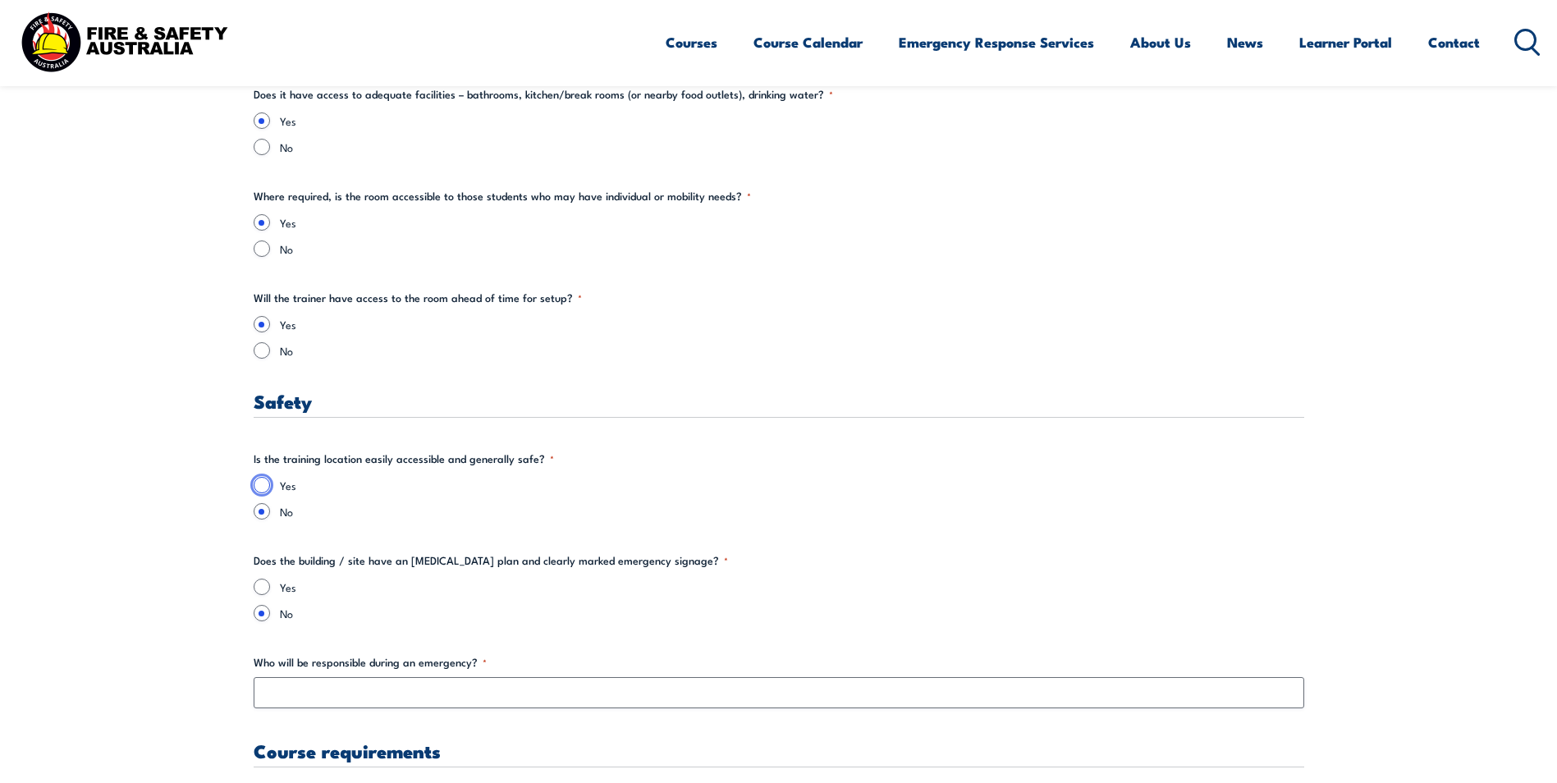
click at [265, 485] on input "Yes" at bounding box center [262, 485] width 16 height 16
radio input "true"
click at [263, 590] on input "Yes" at bounding box center [262, 586] width 16 height 16
radio input "true"
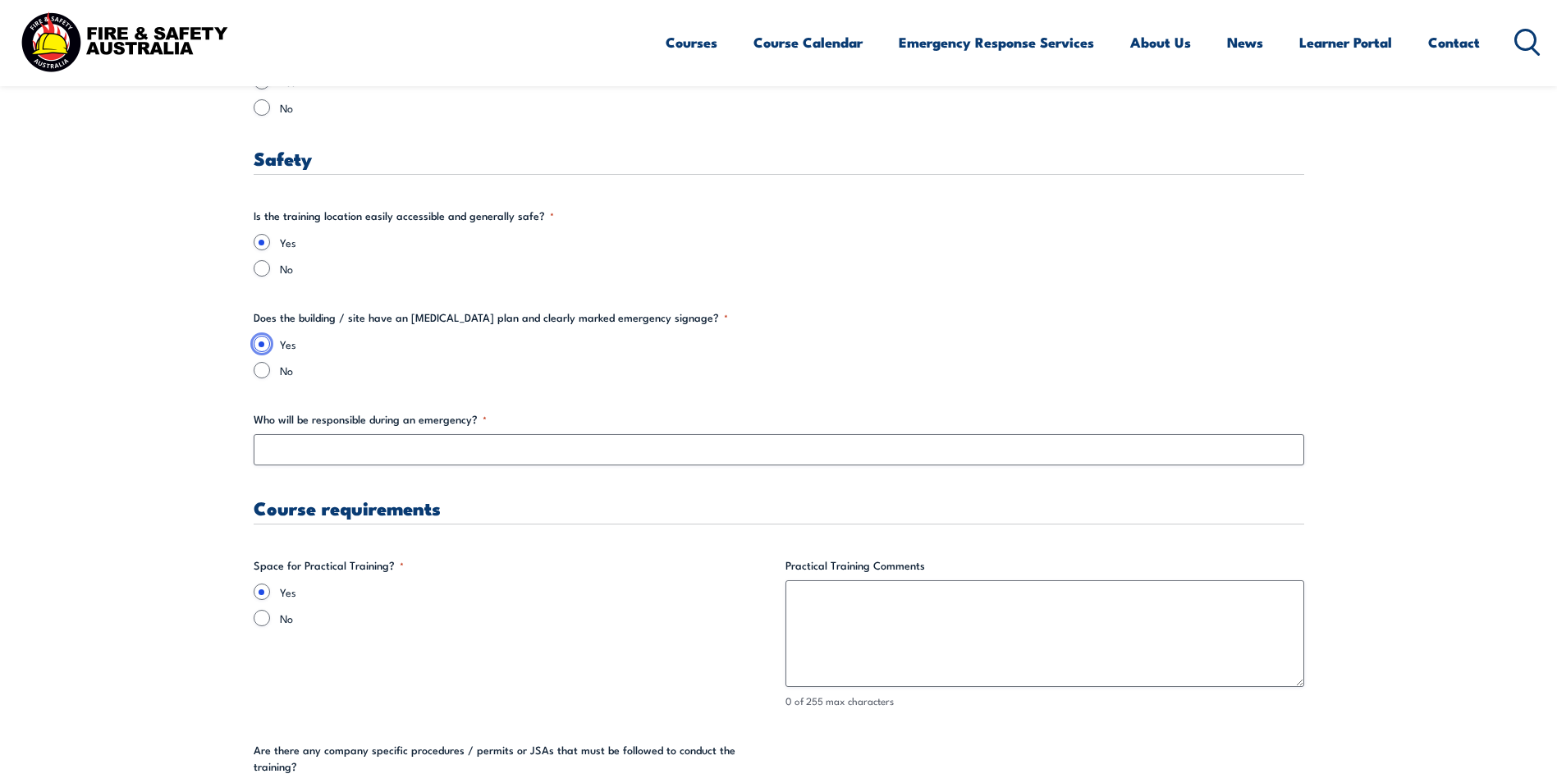
scroll to position [2872, 0]
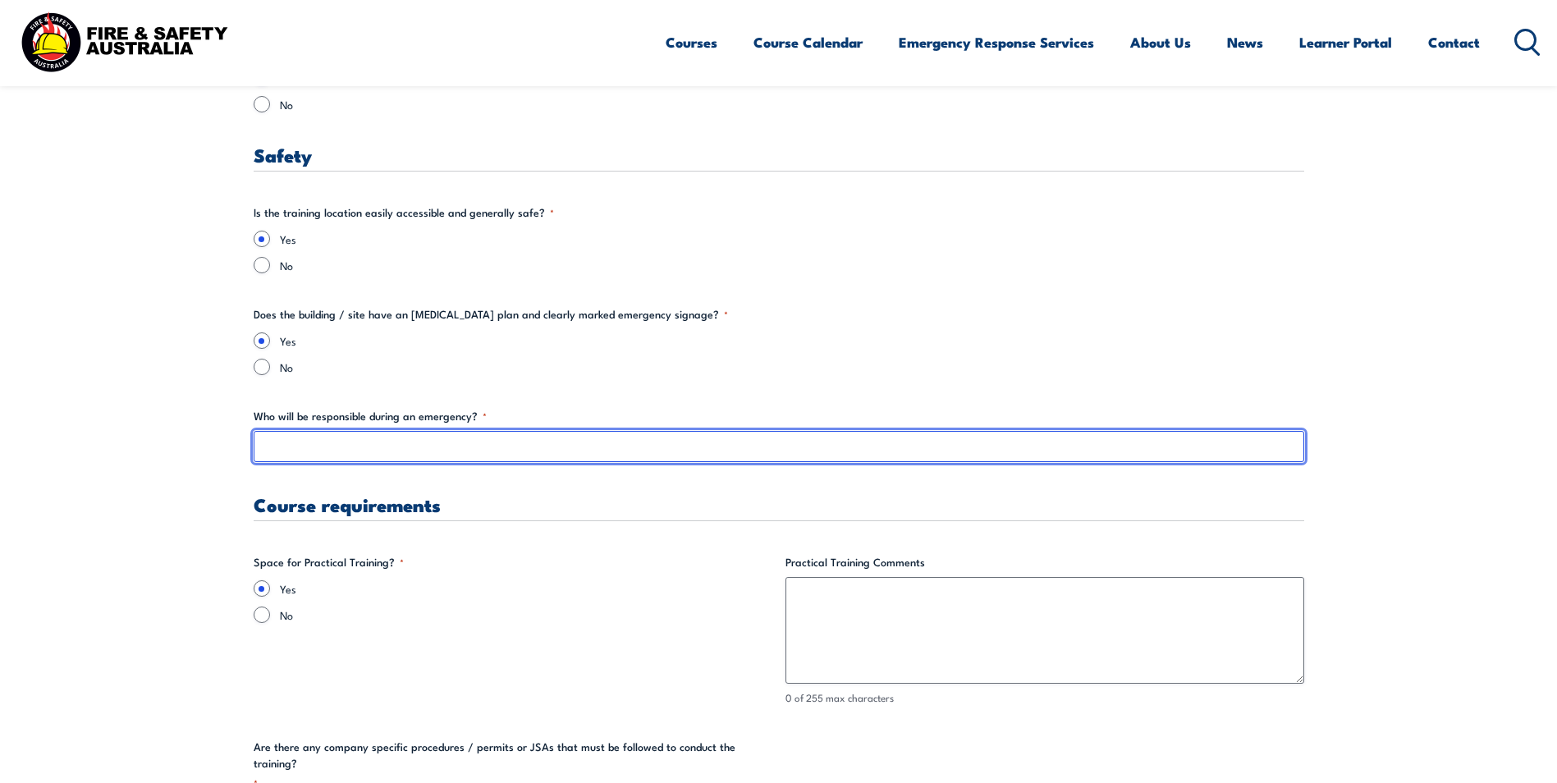
click at [295, 452] on input "Who will be responsible during an emergency? *" at bounding box center [779, 446] width 1050 height 31
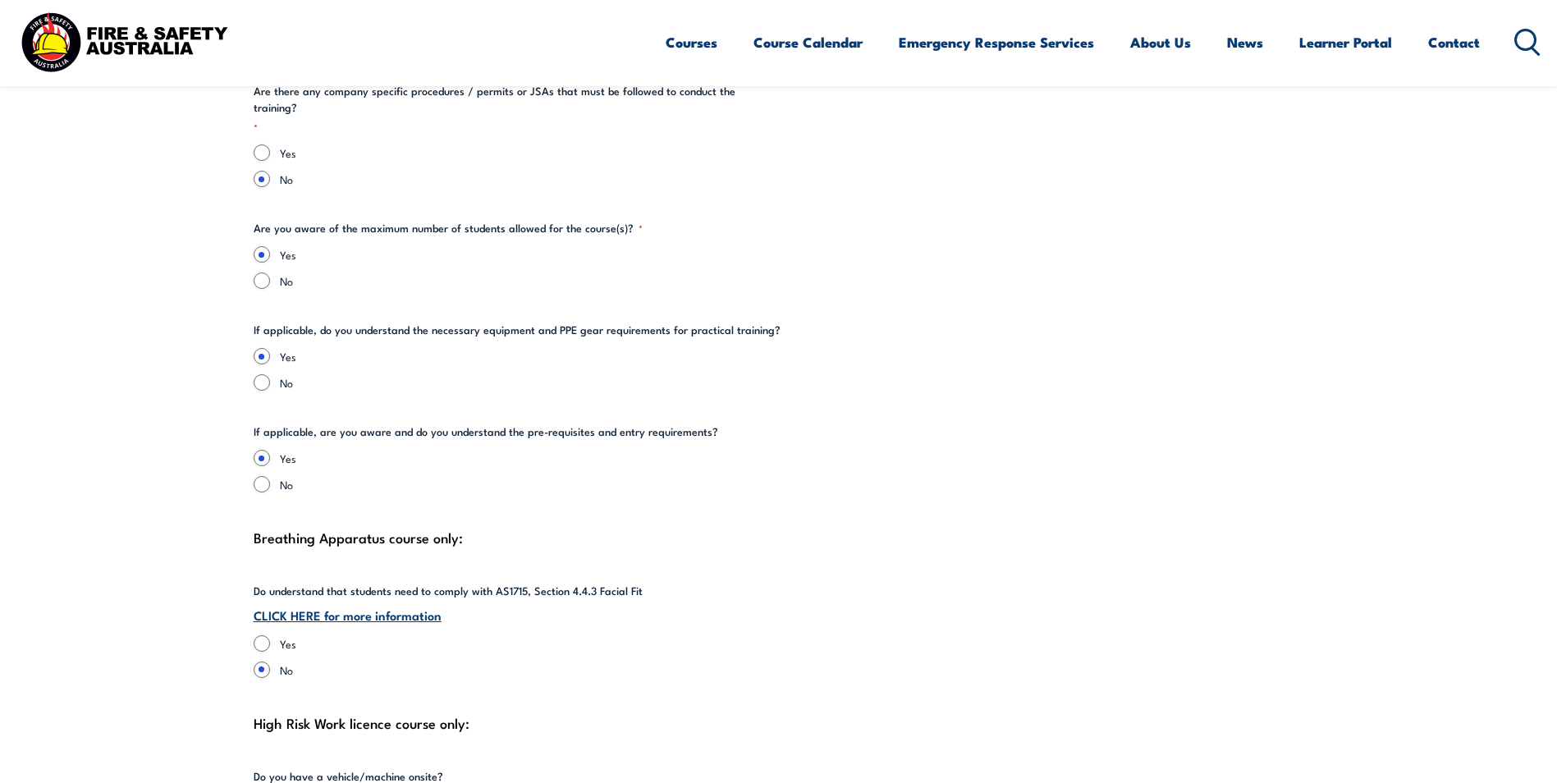
scroll to position [3528, 0]
type input "Chief Warden - [PERSON_NAME]"
click at [260, 634] on input "Yes" at bounding box center [262, 642] width 16 height 16
radio input "true"
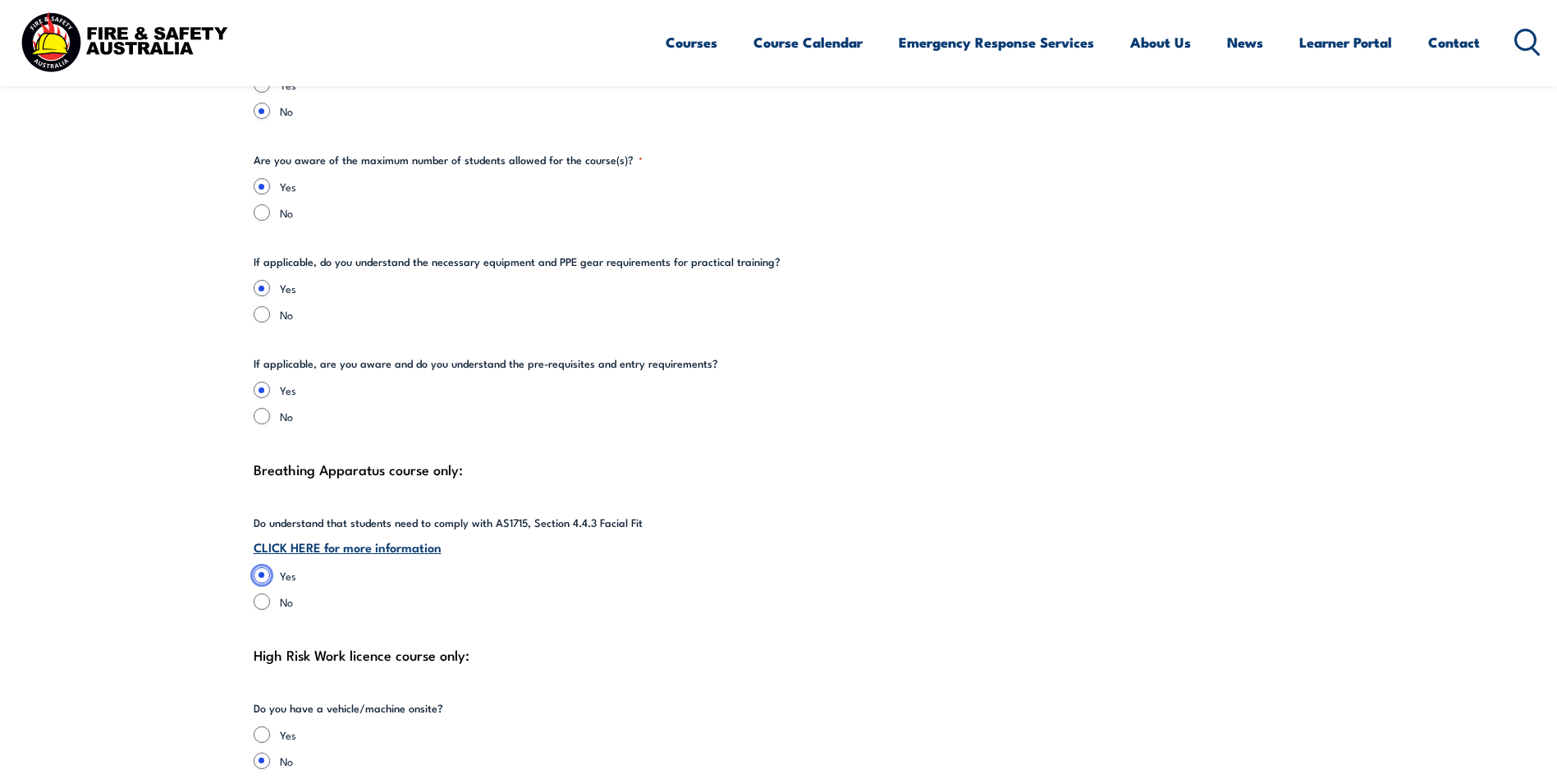
scroll to position [3692, 0]
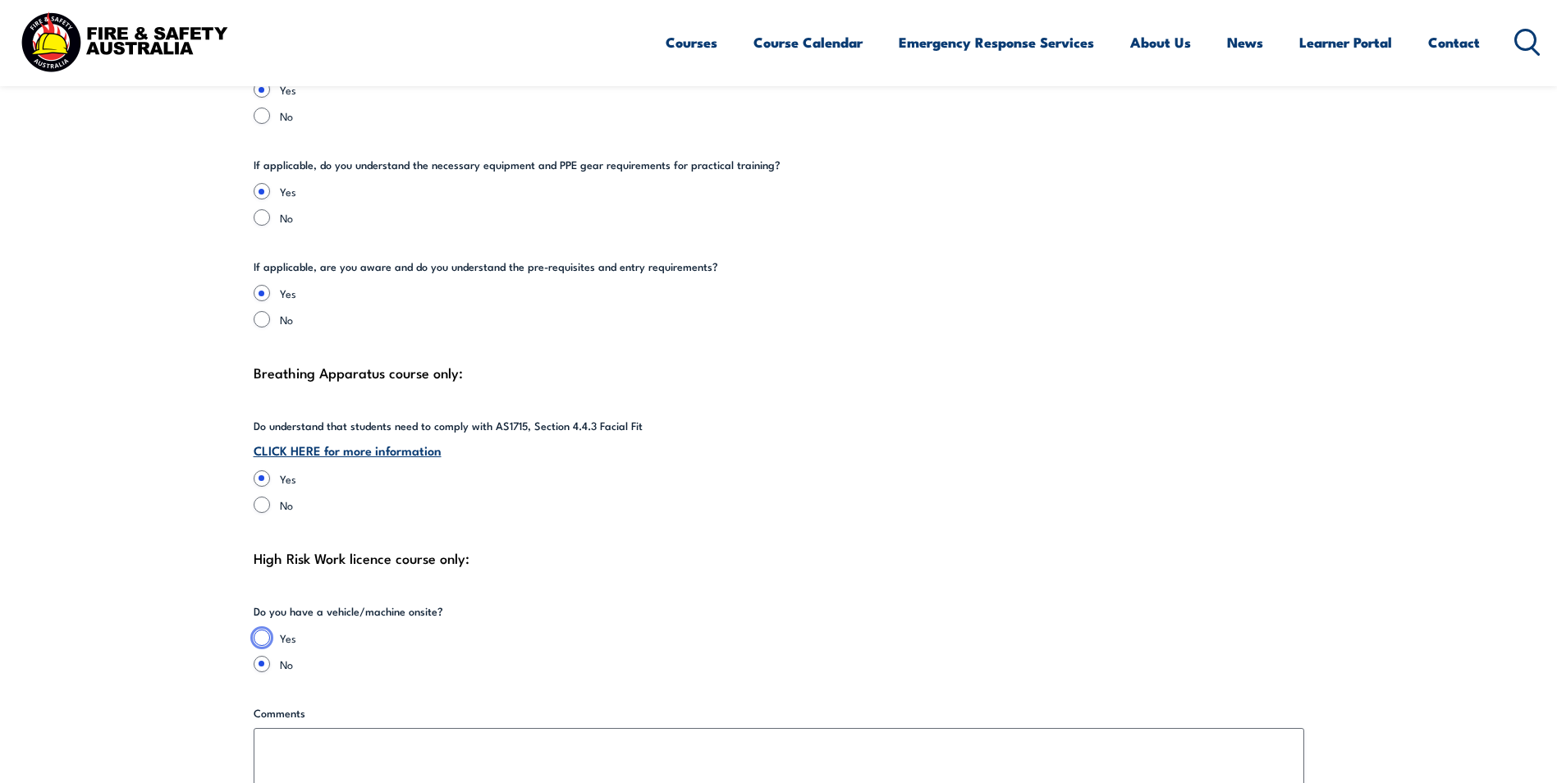
click at [260, 629] on input "Yes" at bounding box center [262, 637] width 16 height 16
radio input "true"
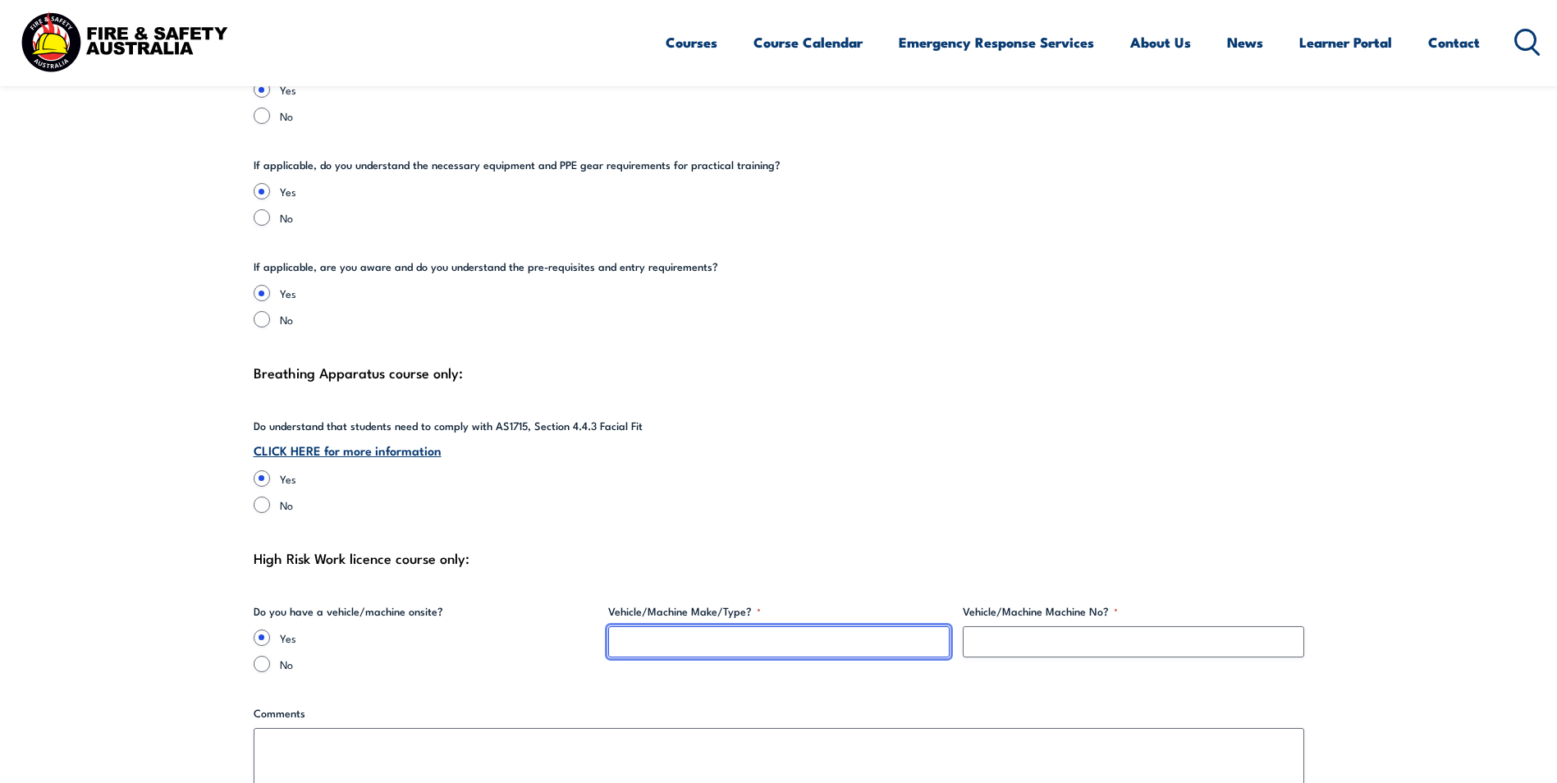
click at [642, 626] on input "Vehicle/Machine Make/Type? *" at bounding box center [778, 641] width 341 height 31
type input "N/A"
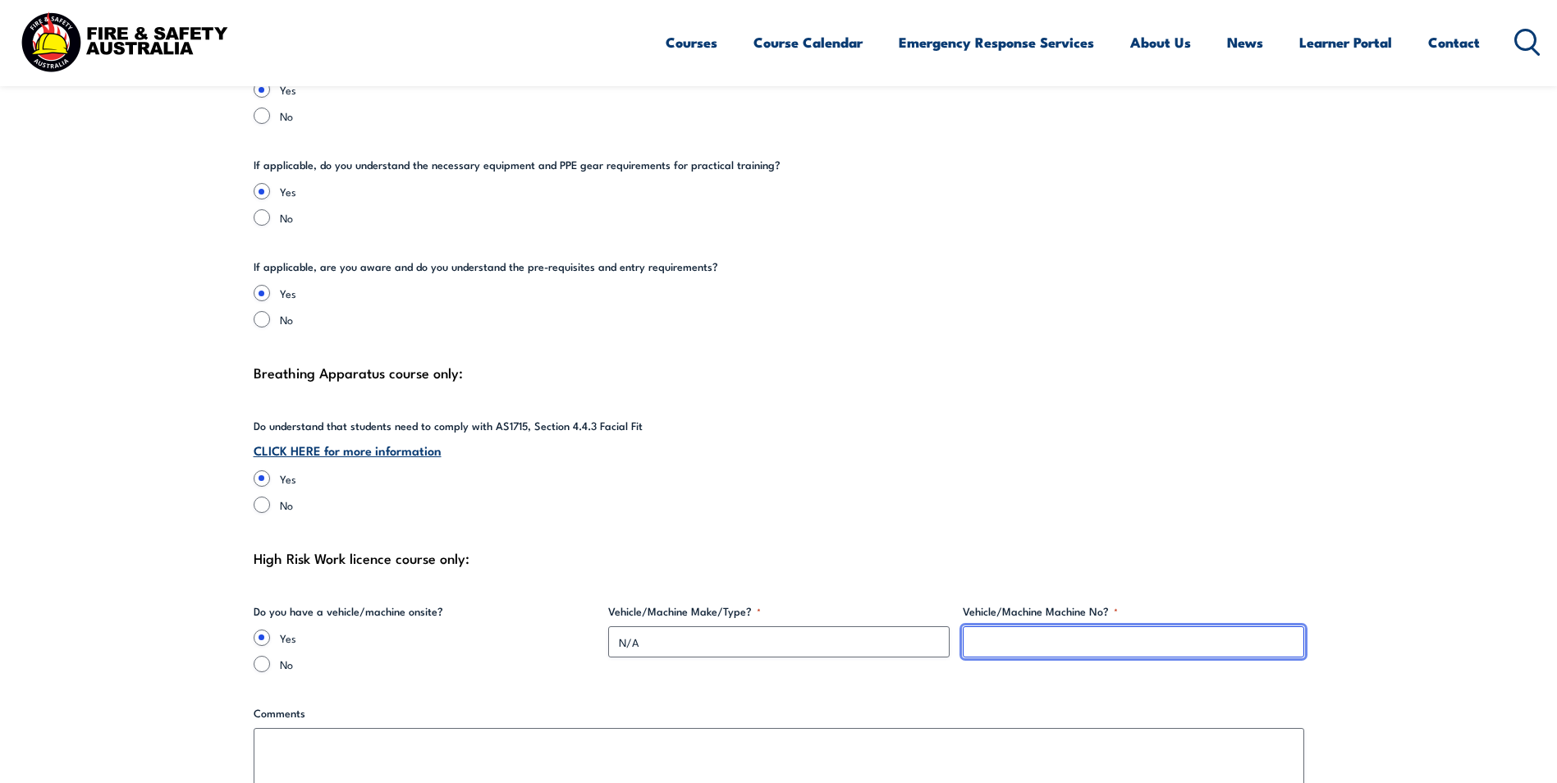
click at [1013, 626] on input "Vehicle/Machine Machine No? *" at bounding box center [1132, 641] width 341 height 31
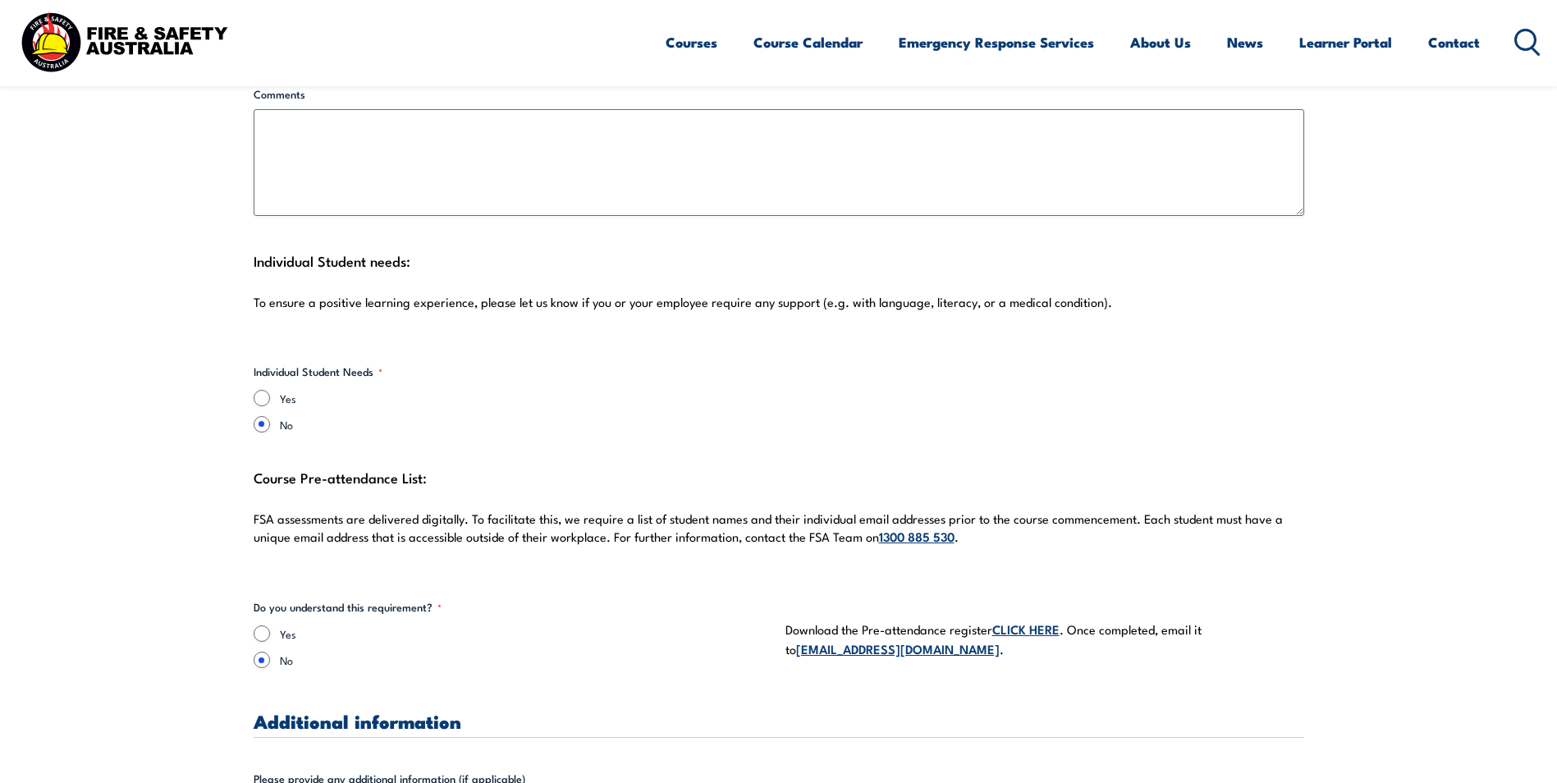
scroll to position [4349, 0]
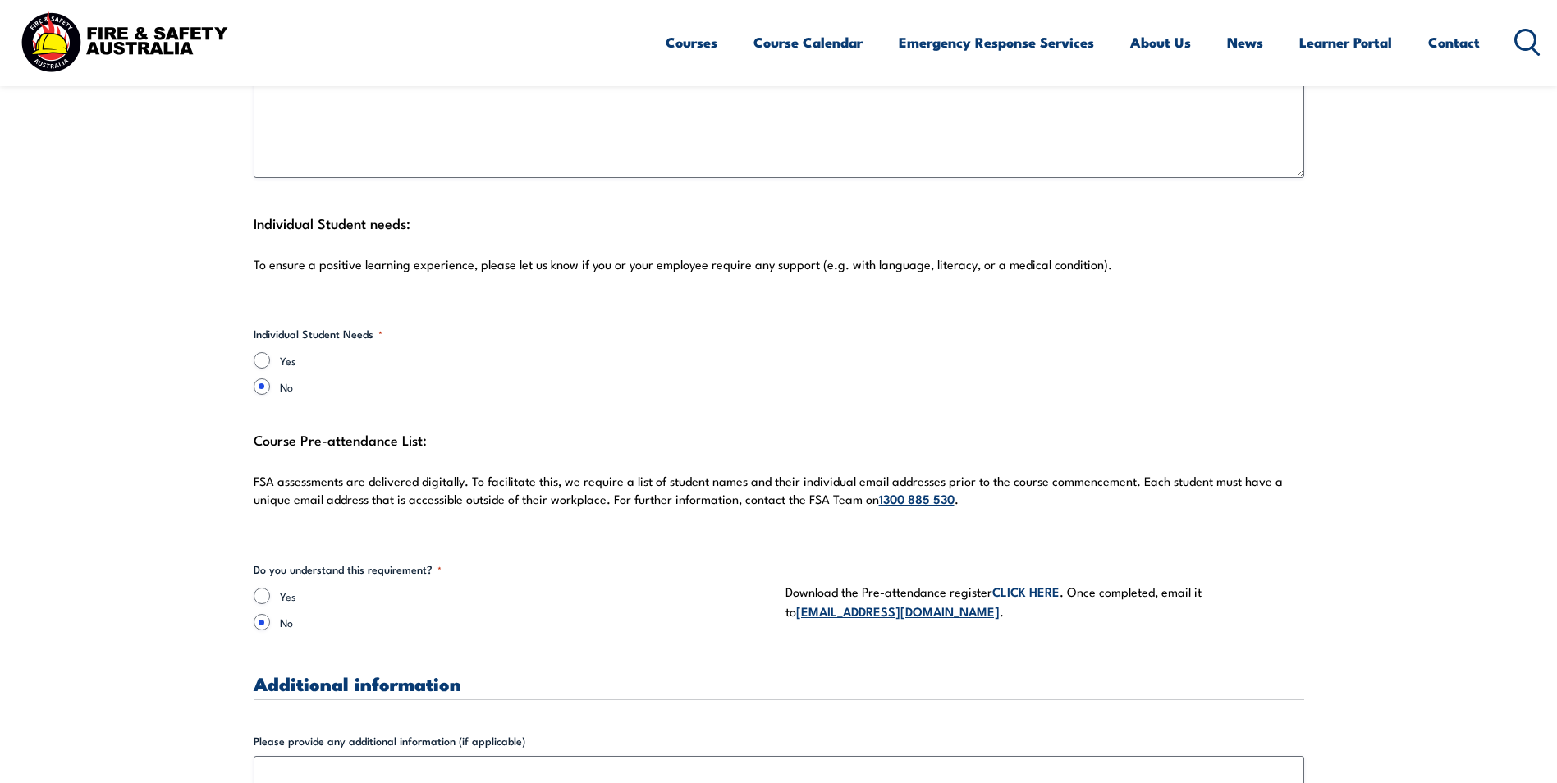
type input "N/A"
click at [261, 587] on input "Yes" at bounding box center [262, 595] width 16 height 16
radio input "true"
click at [1034, 582] on link "CLICK HERE" at bounding box center [1025, 591] width 67 height 18
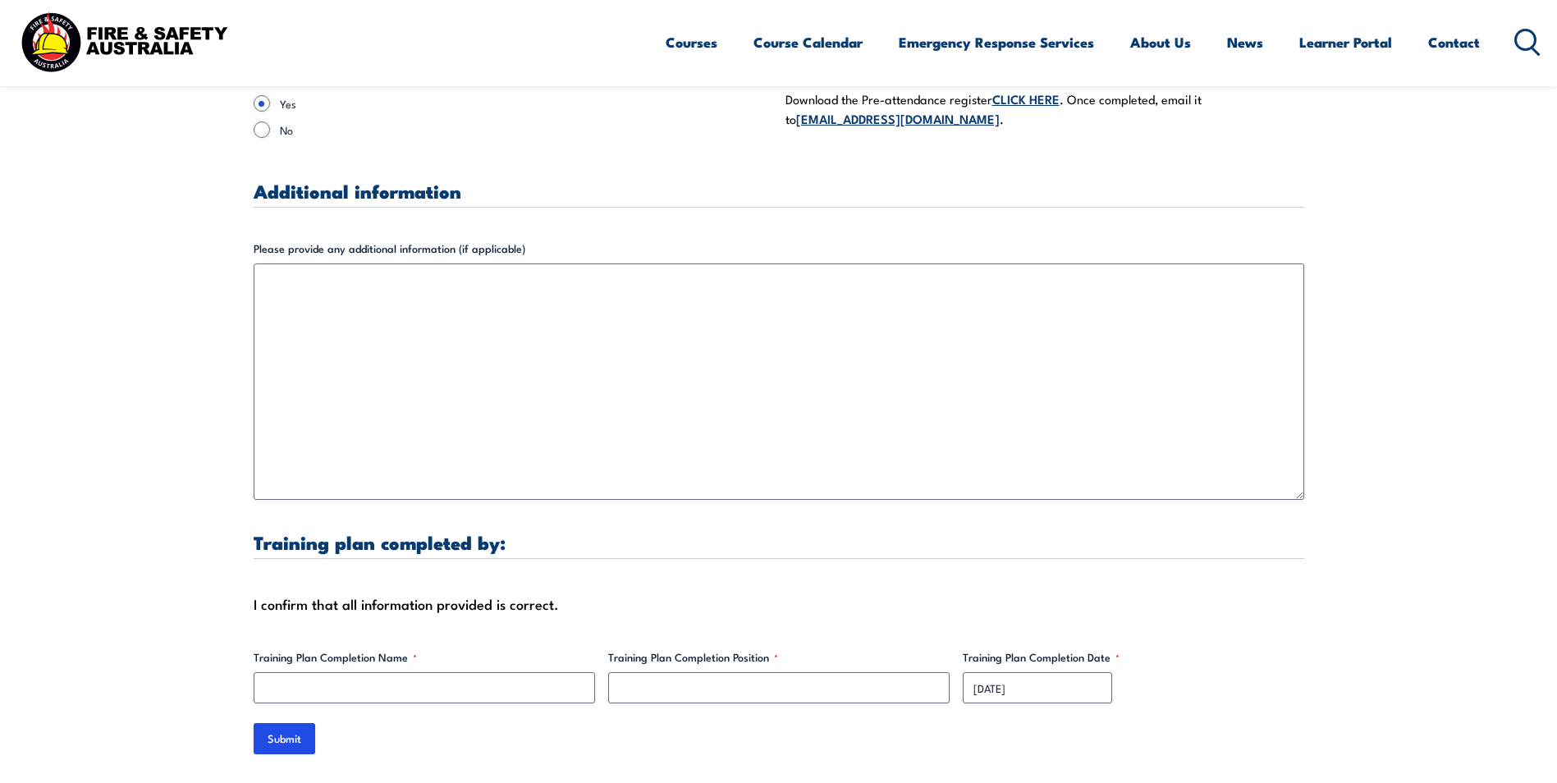
scroll to position [4923, 0]
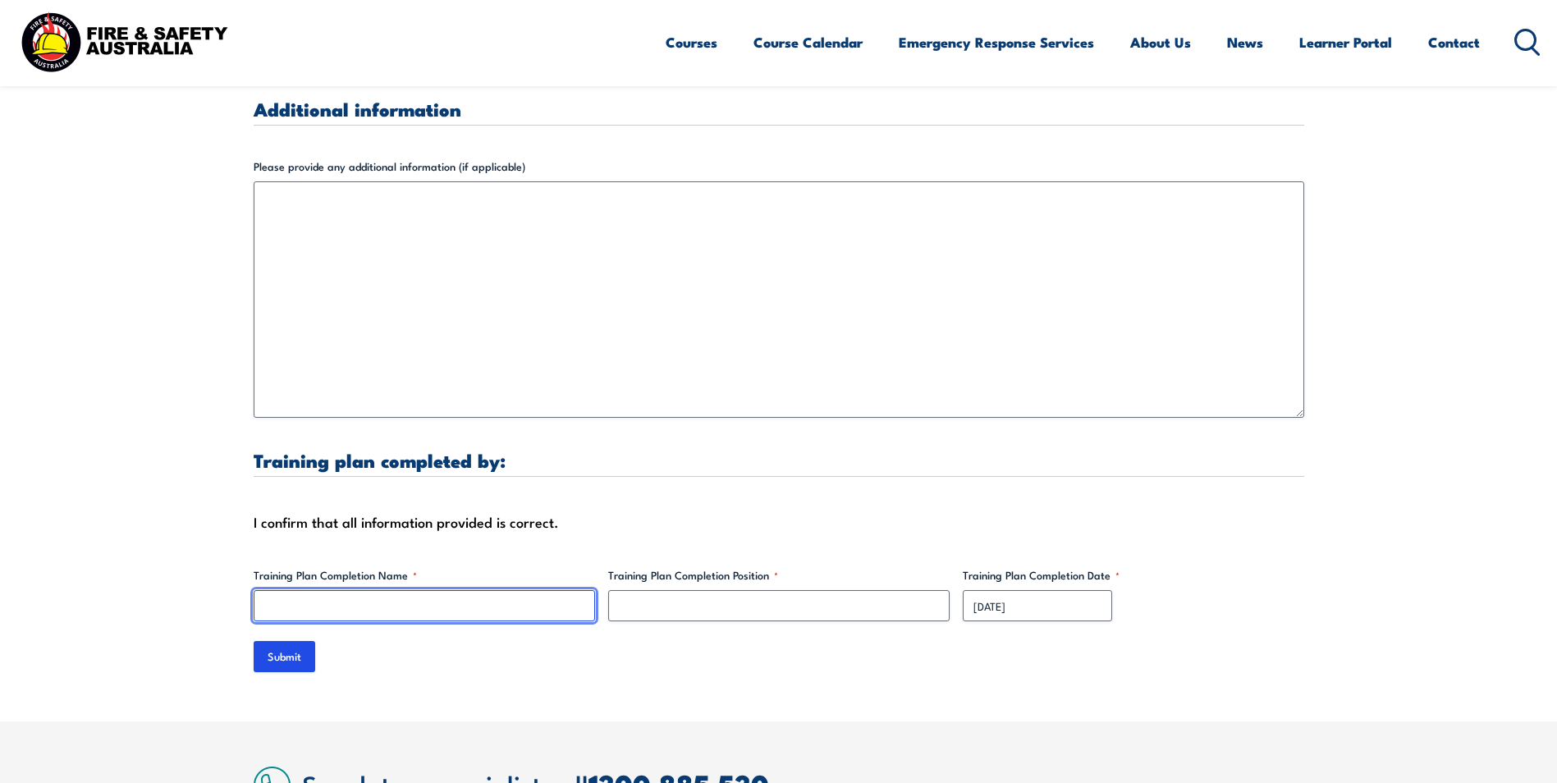
click at [415, 590] on input "Training Plan Completion Name *" at bounding box center [424, 605] width 341 height 31
type input "[PERSON_NAME]"
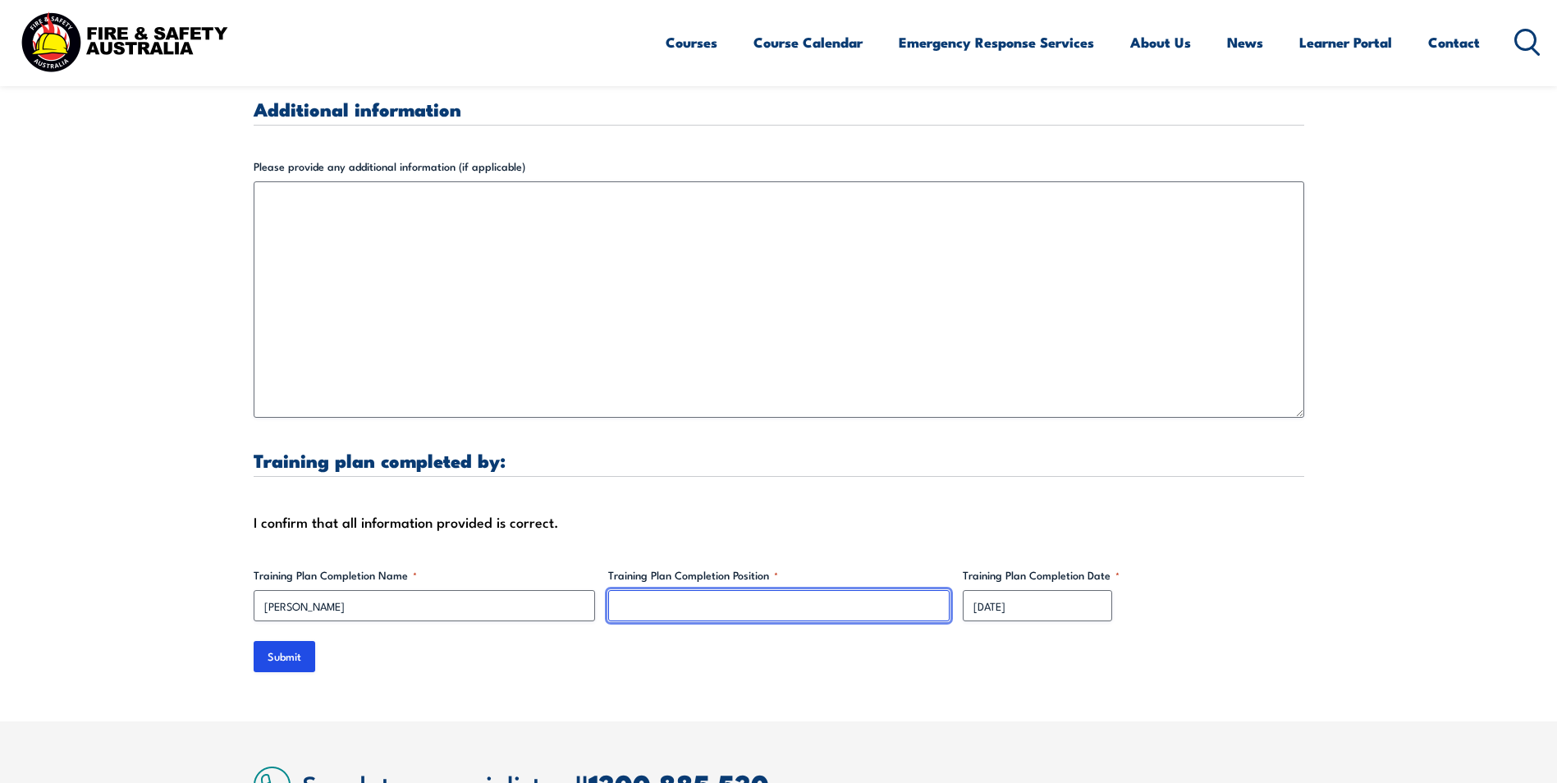
click at [651, 590] on input "Training Plan Completion Position *" at bounding box center [778, 605] width 341 height 31
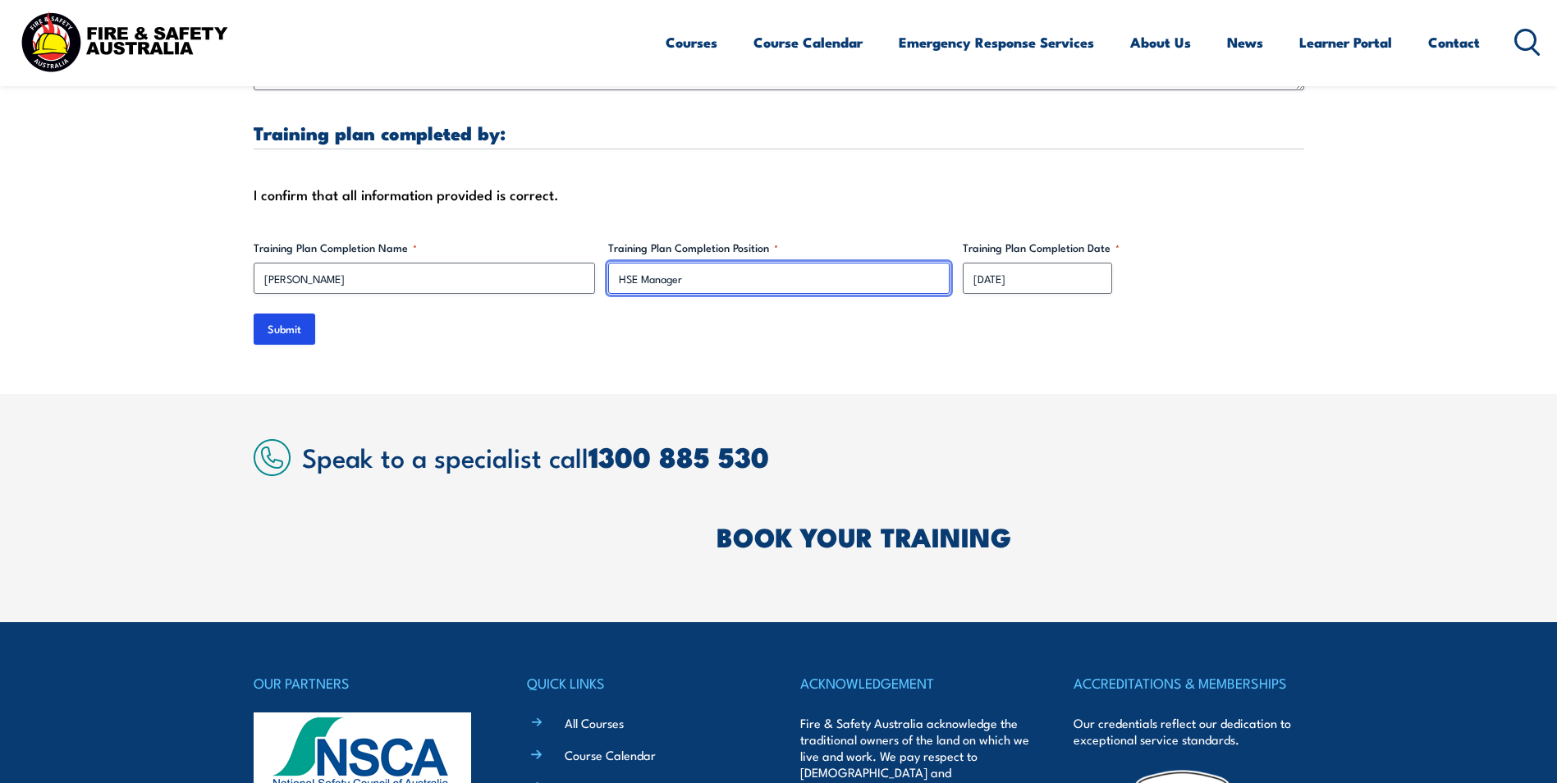
scroll to position [5251, 0]
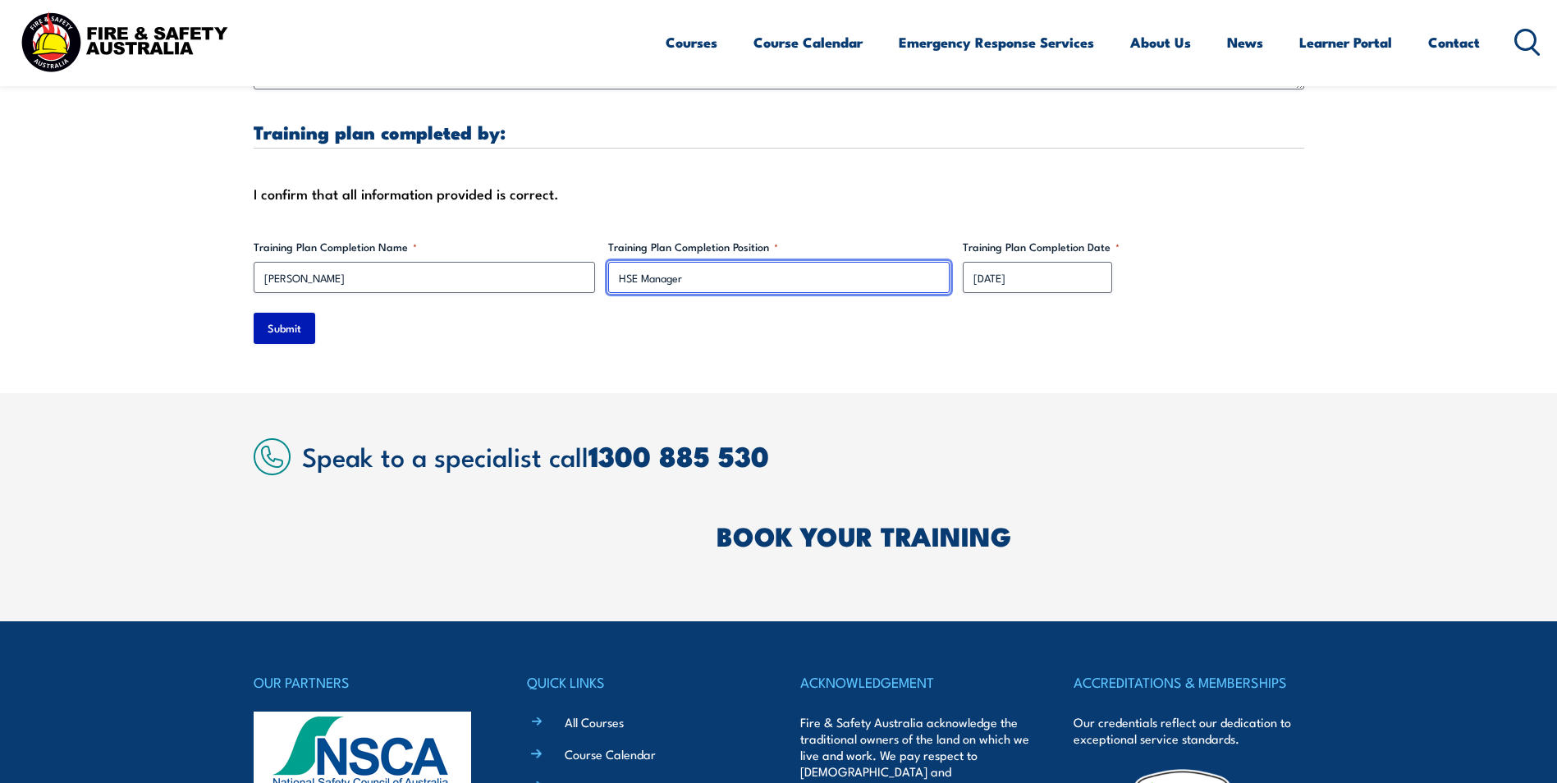
type input "HSE Manager"
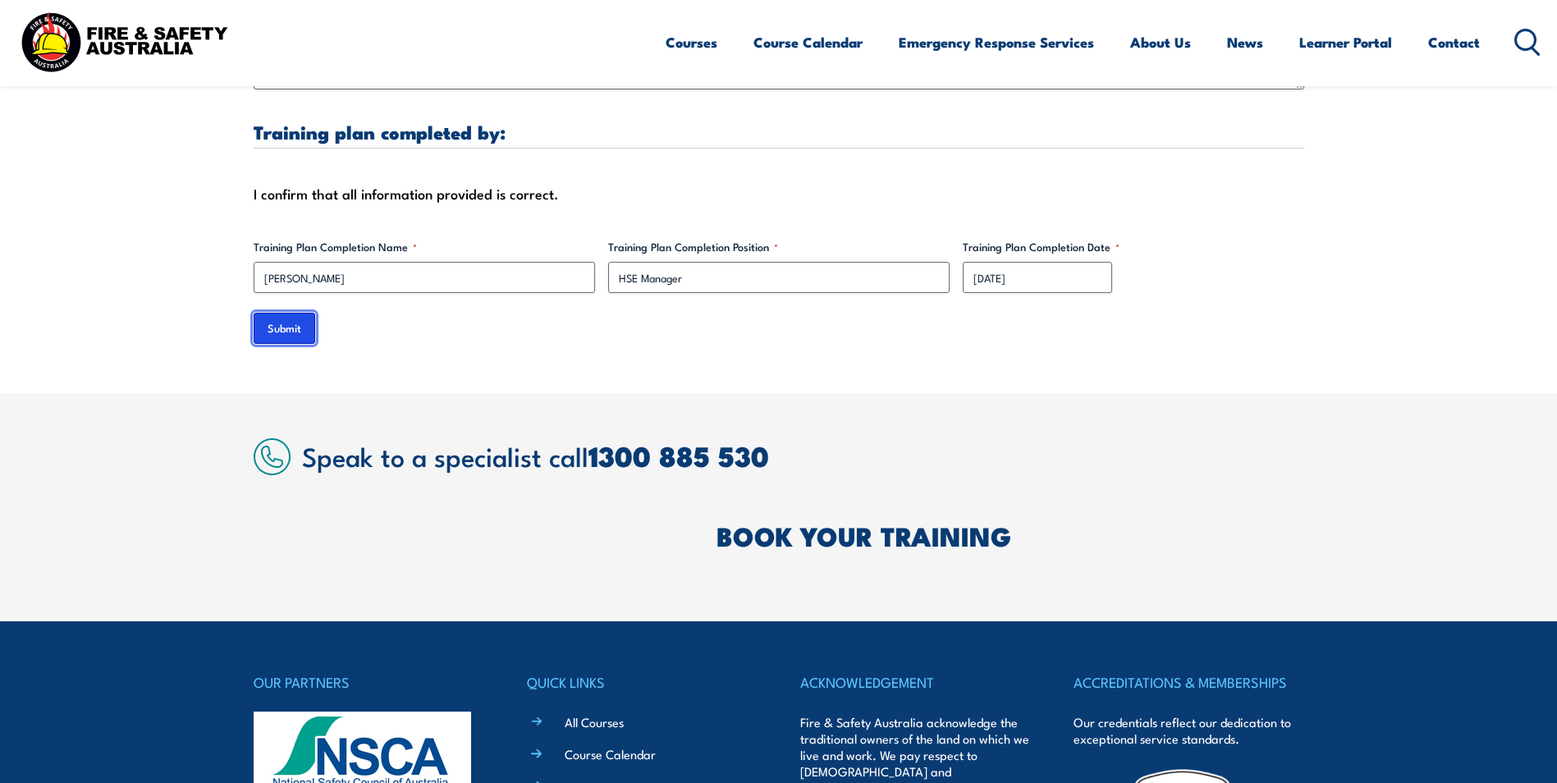
click at [278, 313] on input "Submit" at bounding box center [285, 328] width 62 height 31
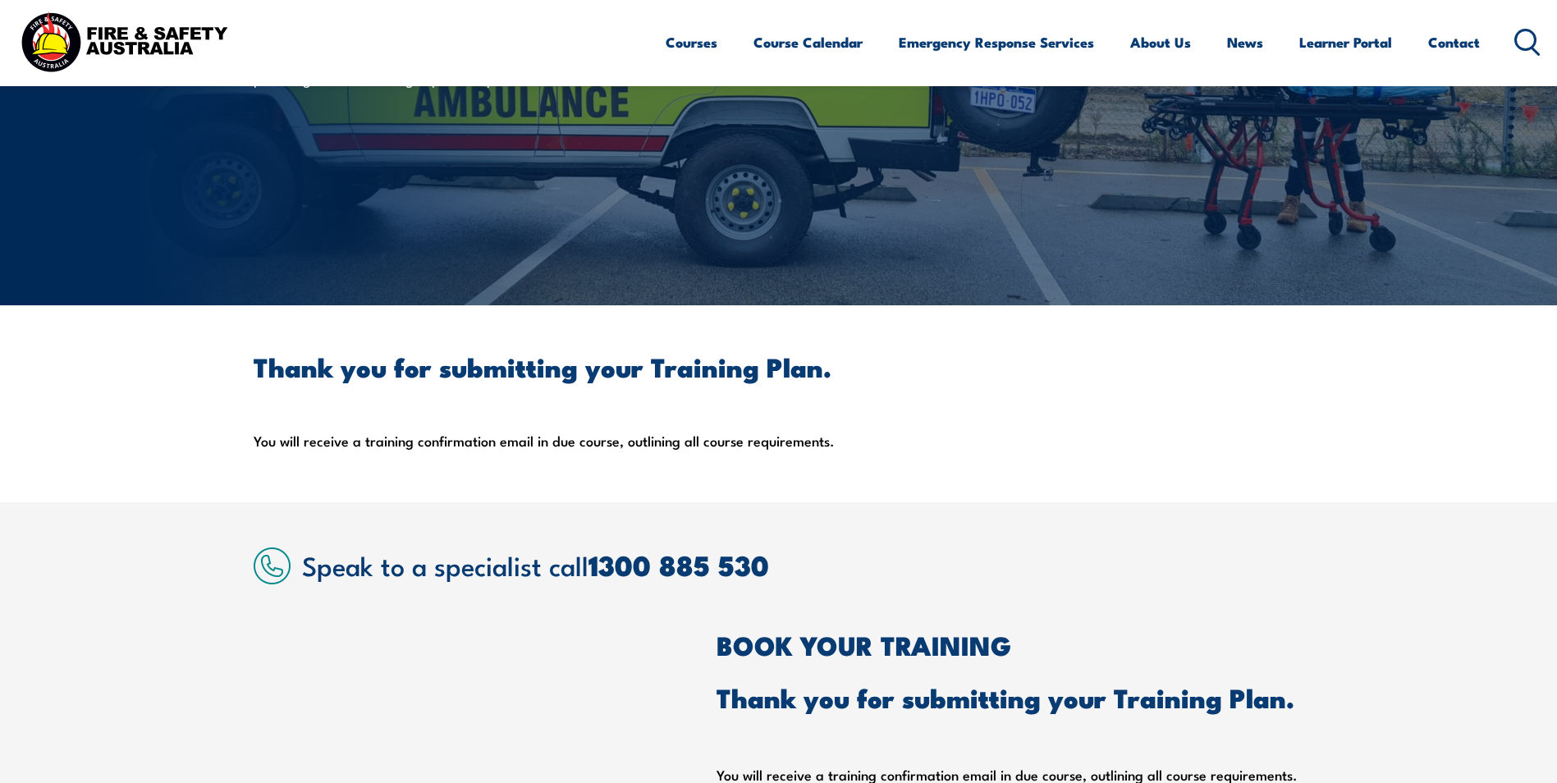
scroll to position [0, 0]
